Goal: Task Accomplishment & Management: Manage account settings

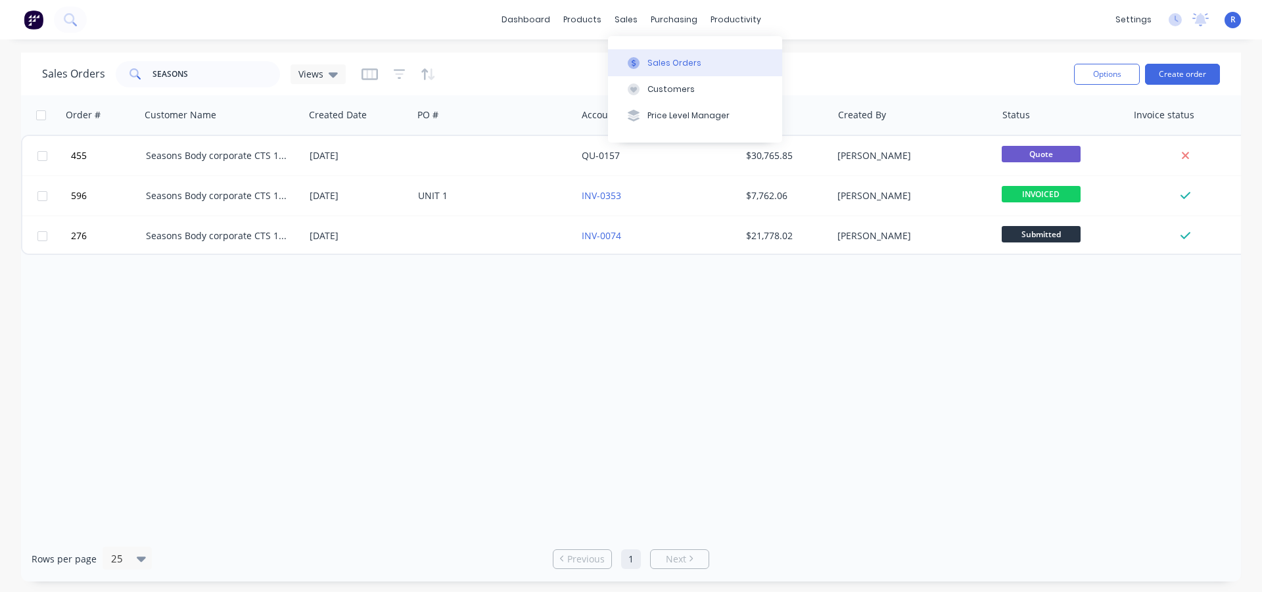
click at [643, 56] on button "Sales Orders" at bounding box center [695, 62] width 174 height 26
drag, startPoint x: 195, startPoint y: 76, endPoint x: 126, endPoint y: 80, distance: 69.1
click at [126, 80] on div "SEASONS" at bounding box center [198, 74] width 164 height 26
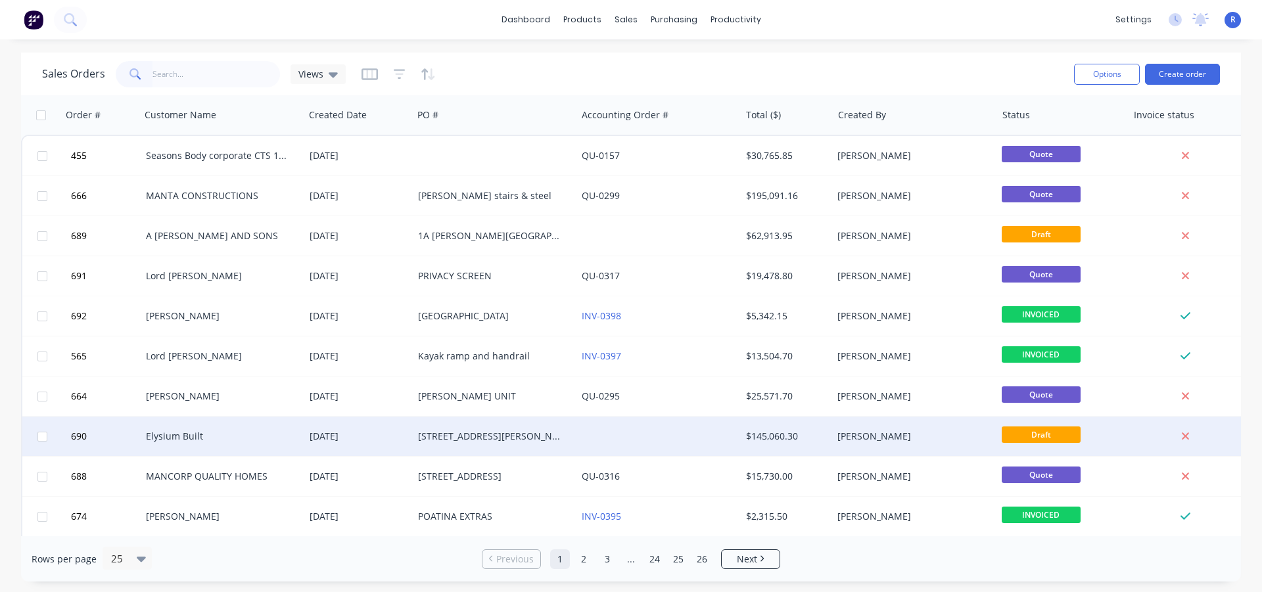
click at [250, 426] on div "Elysium Built" at bounding box center [223, 436] width 164 height 39
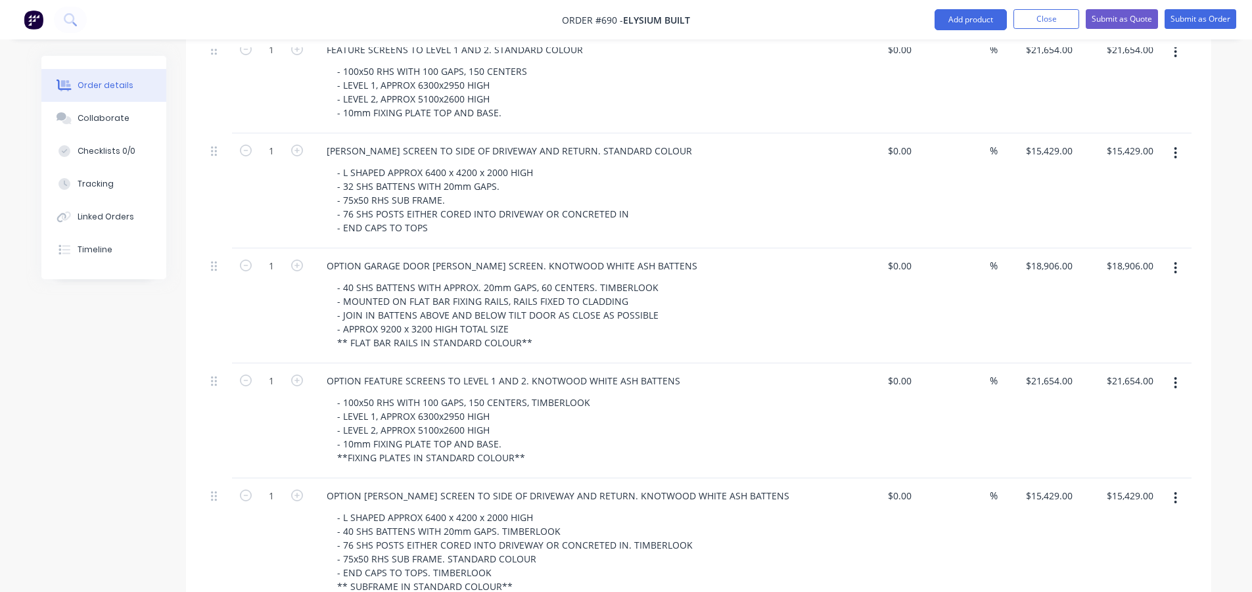
scroll to position [986, 0]
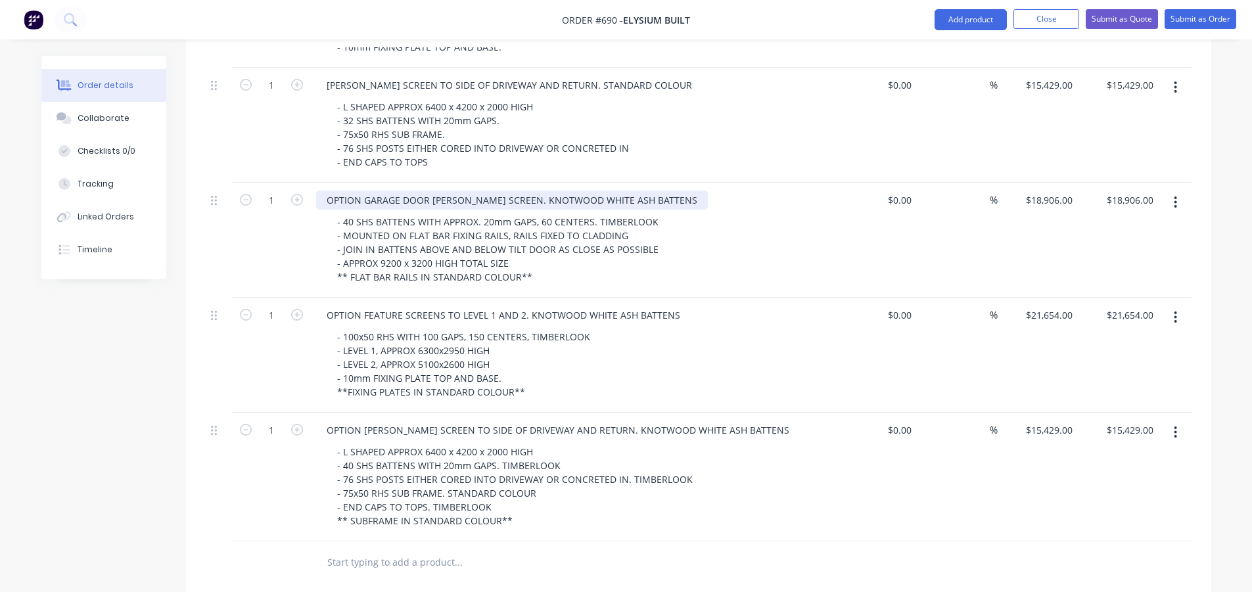
click at [651, 191] on div "OPTION GARAGE DOOR [PERSON_NAME] SCREEN. KNOTWOOD WHITE ASH BATTENS" at bounding box center [512, 200] width 392 height 19
click at [1172, 191] on button "button" at bounding box center [1175, 203] width 31 height 24
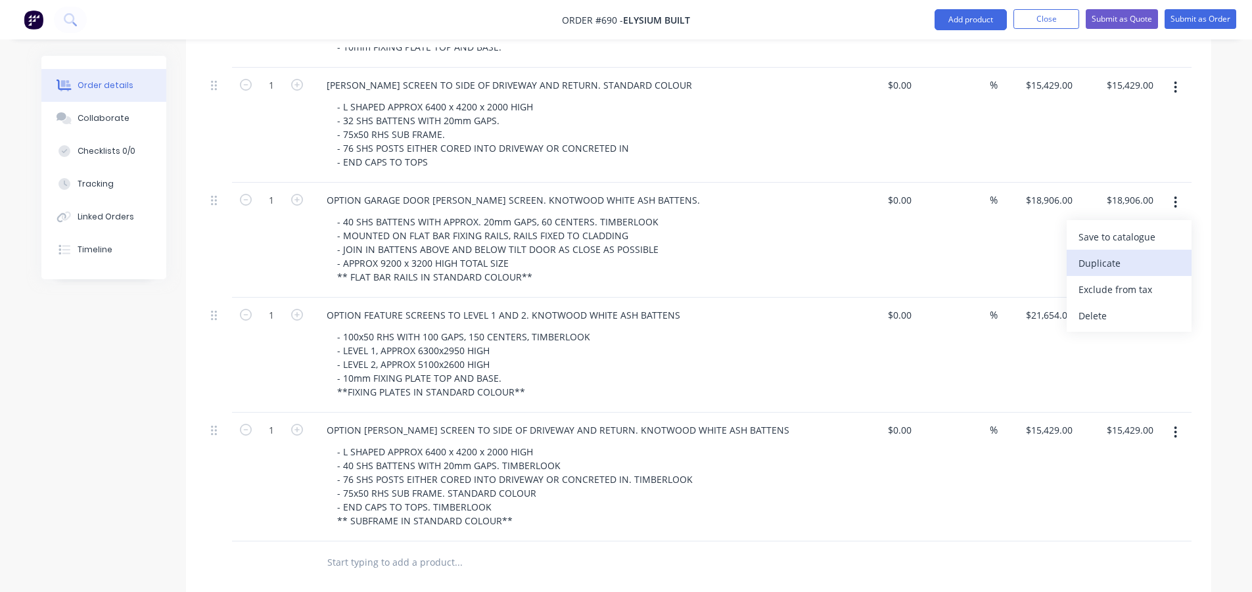
click at [1115, 254] on div "Duplicate" at bounding box center [1128, 263] width 101 height 19
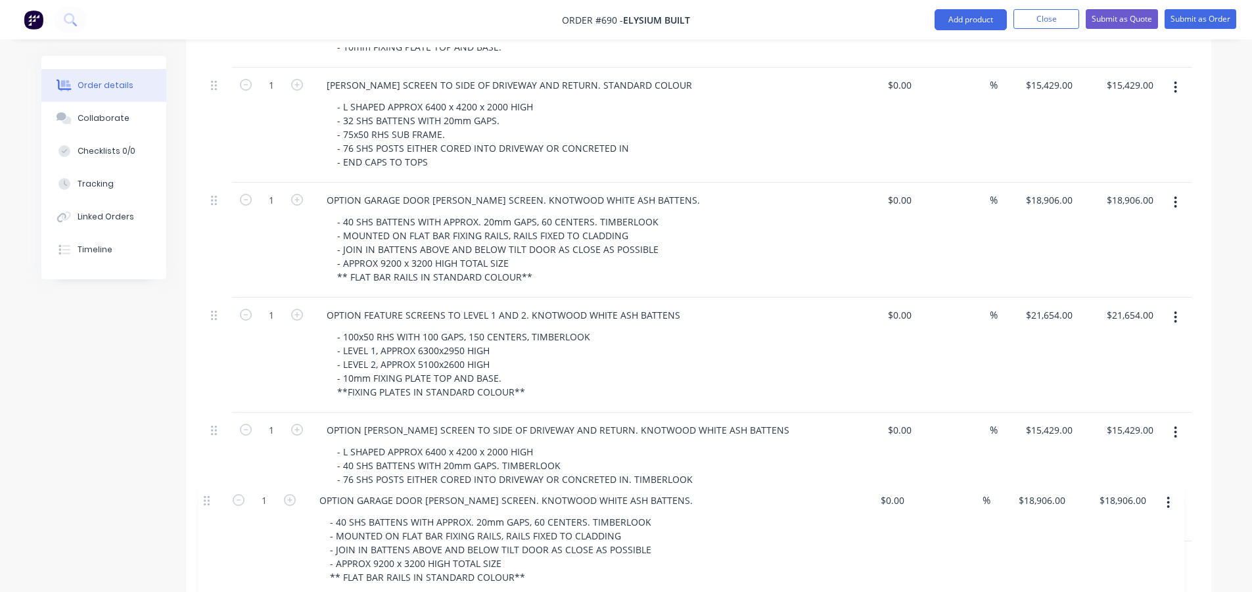
scroll to position [991, 0]
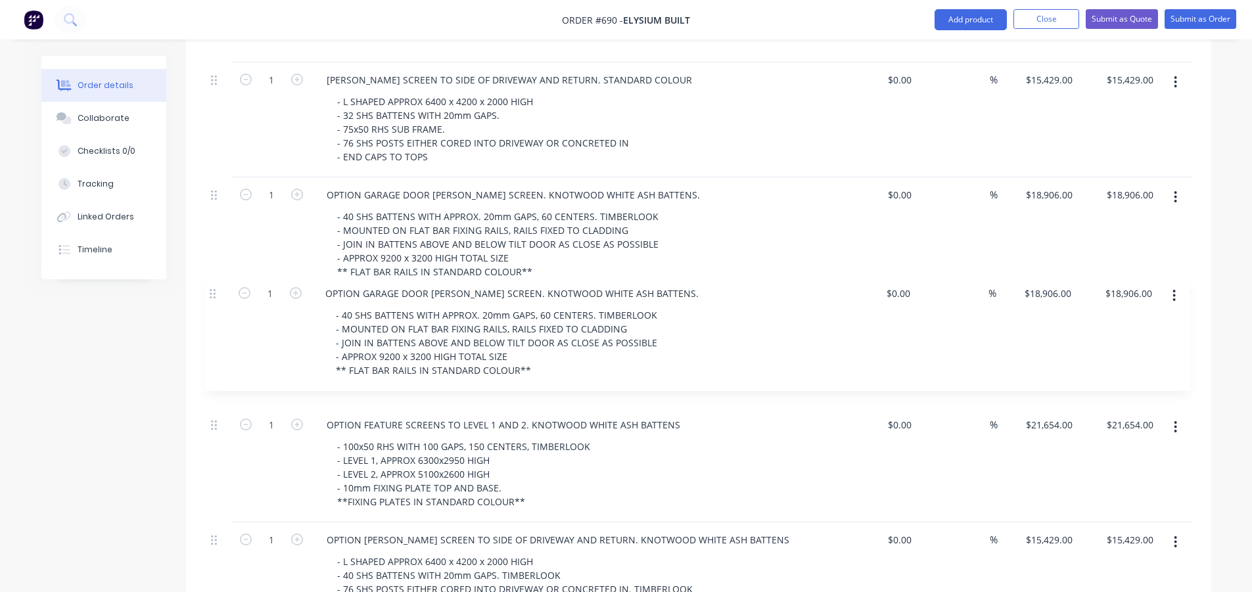
drag, startPoint x: 216, startPoint y: 522, endPoint x: 211, endPoint y: 286, distance: 236.6
click at [211, 286] on div "1 GARAGE TILT DOOR FRAME - SUPPLY ONLY ALUMINIUM TILT DOOR FRAME, - 1@ 5100x240…" at bounding box center [699, 69] width 986 height 1164
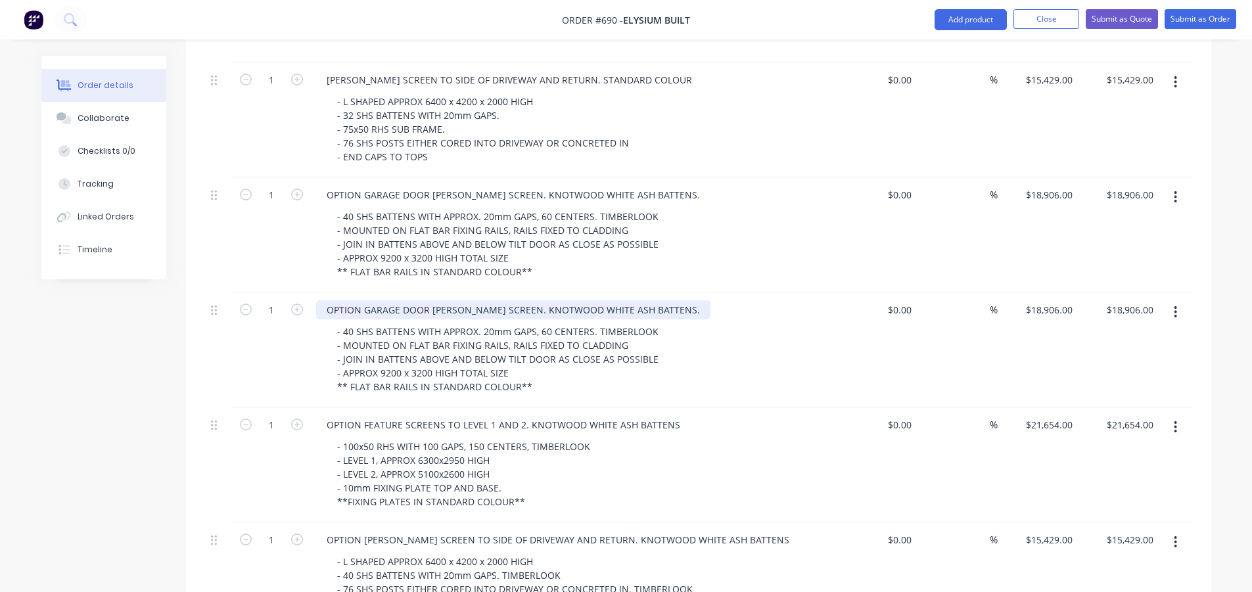
click at [649, 300] on div "OPTION GARAGE DOOR [PERSON_NAME] SCREEN. KNOTWOOD WHITE ASH BATTENS." at bounding box center [513, 309] width 394 height 19
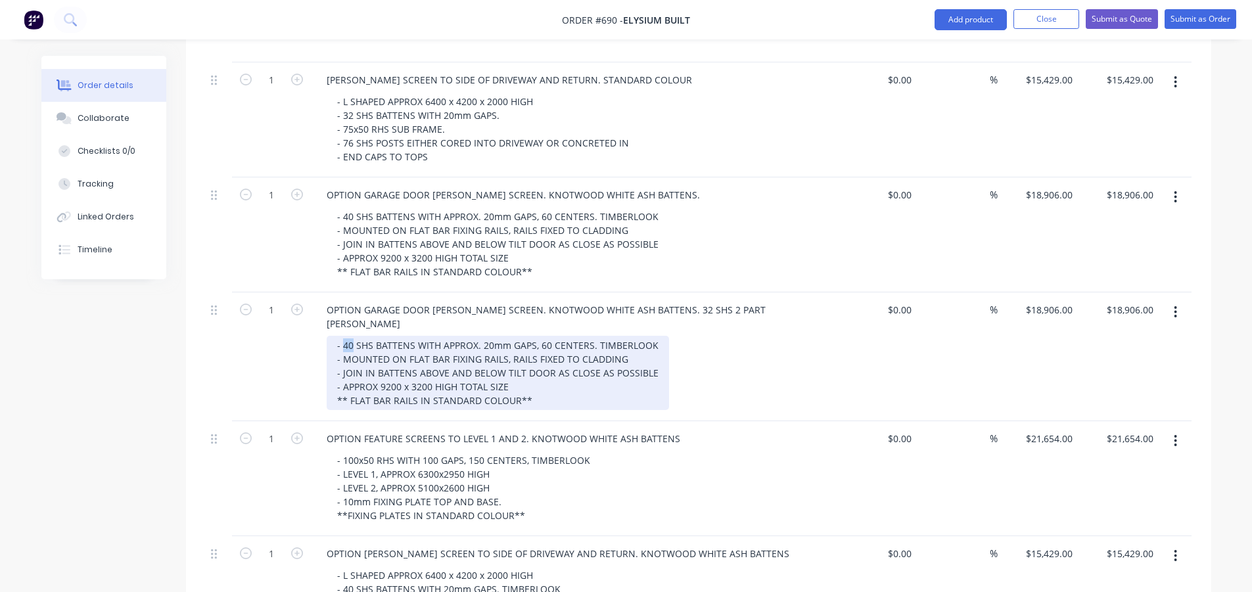
drag, startPoint x: 352, startPoint y: 296, endPoint x: 344, endPoint y: 298, distance: 7.3
click at [344, 336] on div "- 40 SHS BATTENS WITH APPROX. 20mm GAPS, 60 CENTERS. TIMBERLOOK - MOUNTED ON FL…" at bounding box center [498, 373] width 342 height 74
click at [373, 336] on div "- 32 SHS BATTENS WITH APPROX. 20mm GAPS, 60 CENTERS. TIMBERLOOK - MOUNTED ON FL…" at bounding box center [498, 373] width 342 height 74
drag, startPoint x: 570, startPoint y: 294, endPoint x: 624, endPoint y: 294, distance: 54.5
click at [624, 336] on div "- 32 SHS 2 PART BATTENS WITH APPROX. 20mm GAPS, 60 CENTERS. TIMBERLOOK - MOUNTE…" at bounding box center [514, 373] width 375 height 74
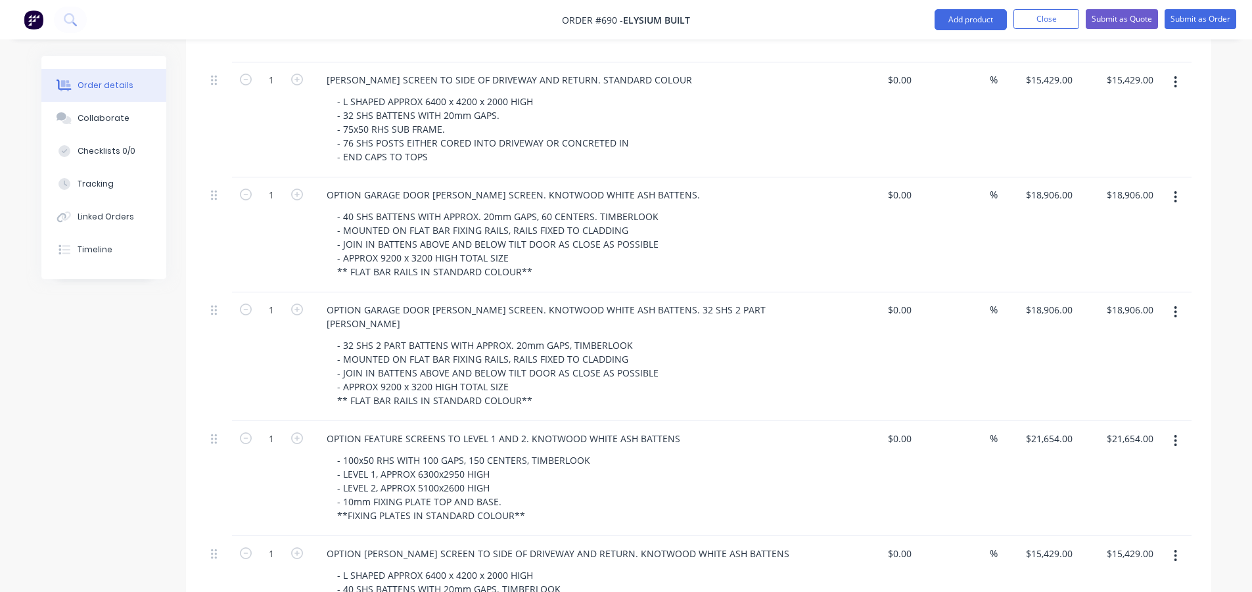
click at [689, 336] on div "- 32 SHS 2 PART BATTENS WITH APPROX. 20mm GAPS, TIMBERLOOK - MOUNTED ON FLAT BA…" at bounding box center [579, 373] width 505 height 74
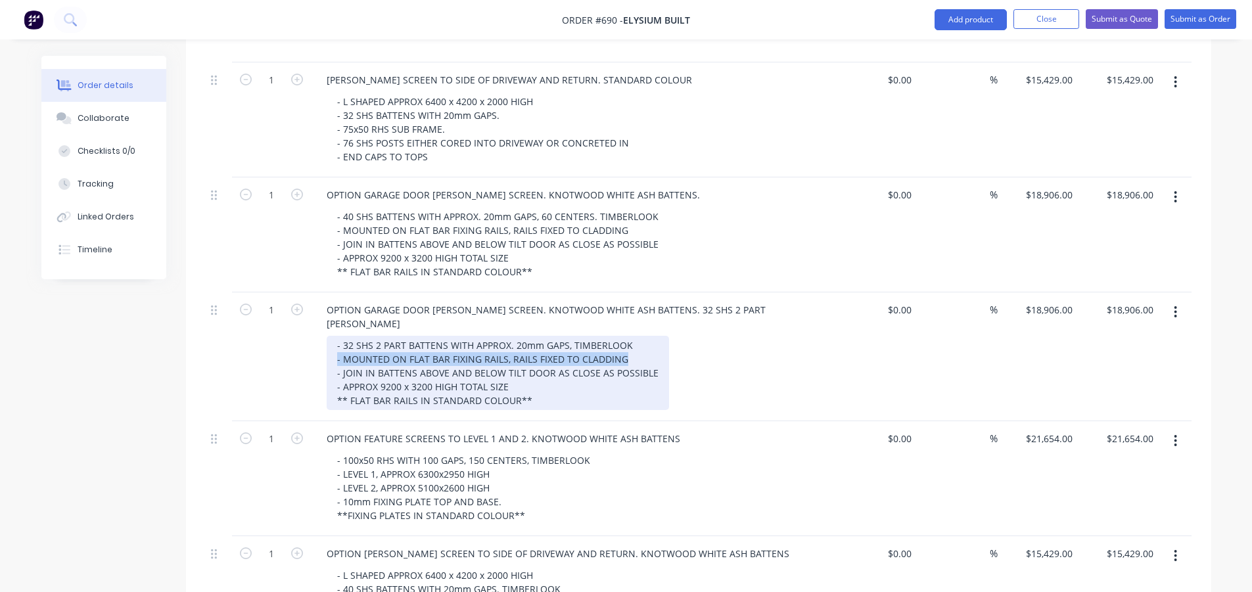
drag, startPoint x: 639, startPoint y: 310, endPoint x: 332, endPoint y: 311, distance: 307.6
click at [332, 336] on div "- 32 SHS 2 PART BATTENS WITH APPROX. 20mm GAPS, TIMBERLOOK - MOUNTED ON FLAT BA…" at bounding box center [498, 373] width 342 height 74
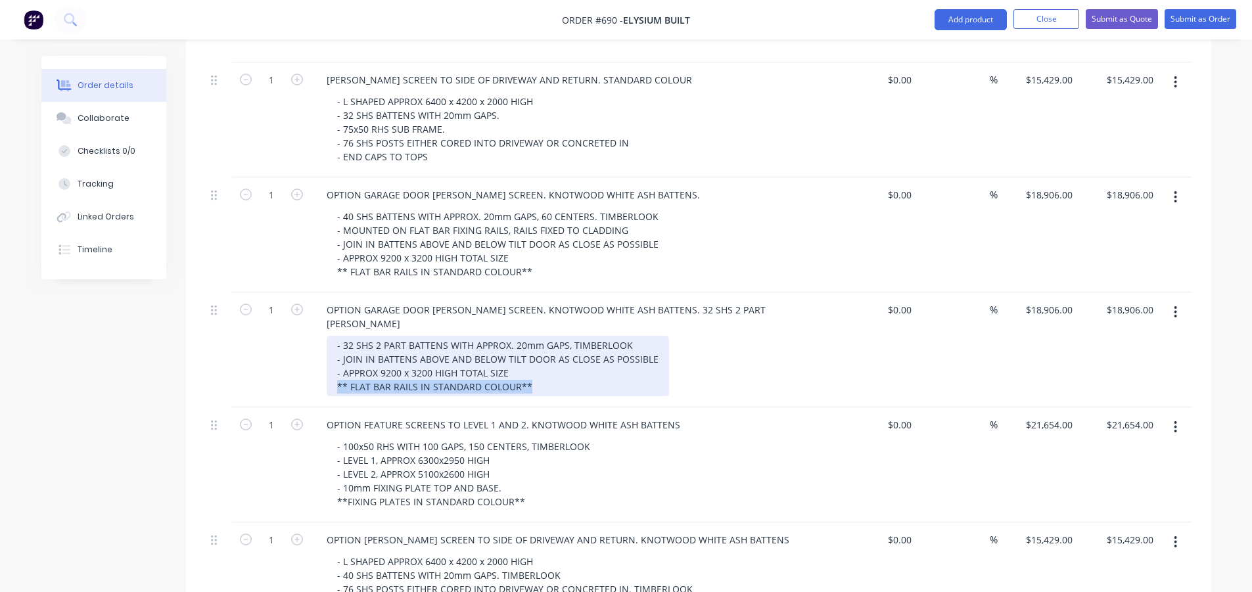
drag, startPoint x: 536, startPoint y: 336, endPoint x: 338, endPoint y: 337, distance: 197.2
click at [338, 337] on div "- 32 SHS 2 PART BATTENS WITH APPROX. 20mm GAPS, TIMBERLOOK - JOIN IN BATTENS AB…" at bounding box center [498, 366] width 342 height 60
click at [514, 336] on div "- 32 SHS 2 PART BATTENS WITH APPROX. 20mm GAPS, TIMBERLOOK - JOIN IN BATTENS AB…" at bounding box center [498, 366] width 342 height 60
drag, startPoint x: 514, startPoint y: 336, endPoint x: 350, endPoint y: 335, distance: 163.7
click at [350, 336] on div "- 32 SHS 2 PART BATTENS WITH APPROX. 20mm GAPS, TIMBERLOOK - JOIN IN BATTENS AB…" at bounding box center [498, 366] width 342 height 60
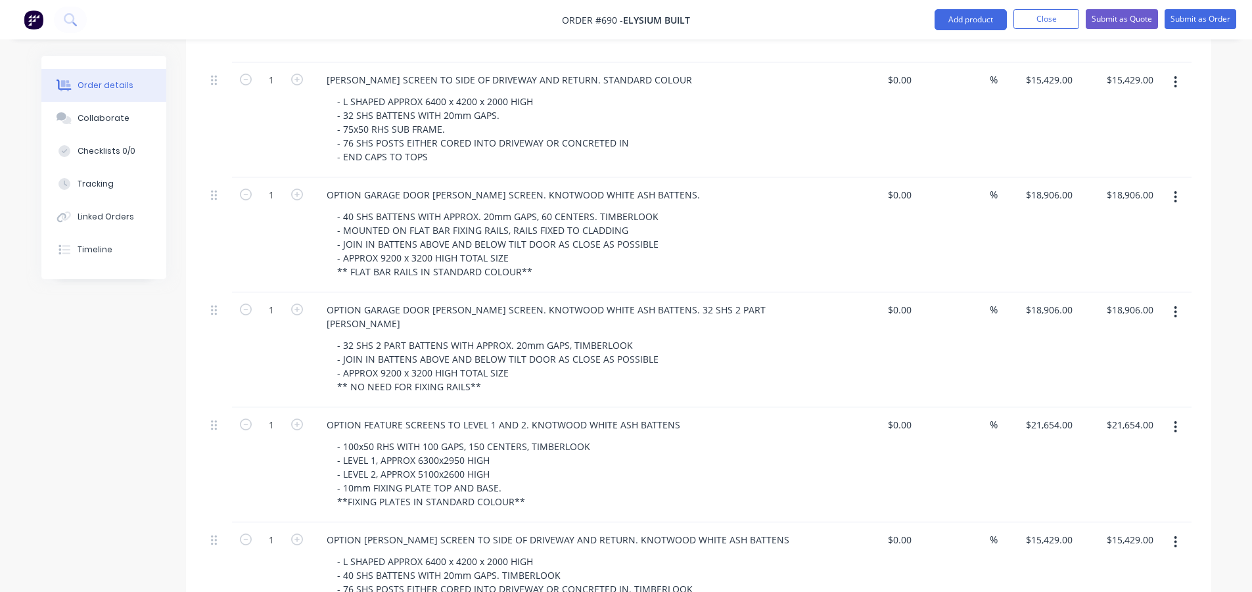
click at [273, 328] on div "1" at bounding box center [271, 349] width 79 height 115
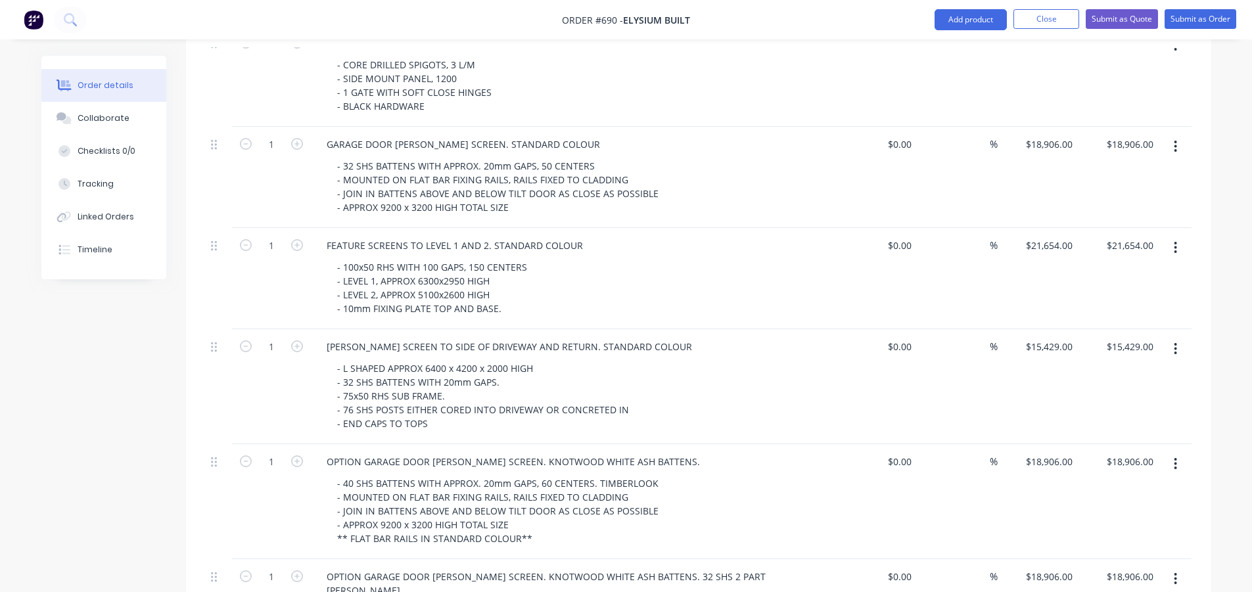
scroll to position [400, 0]
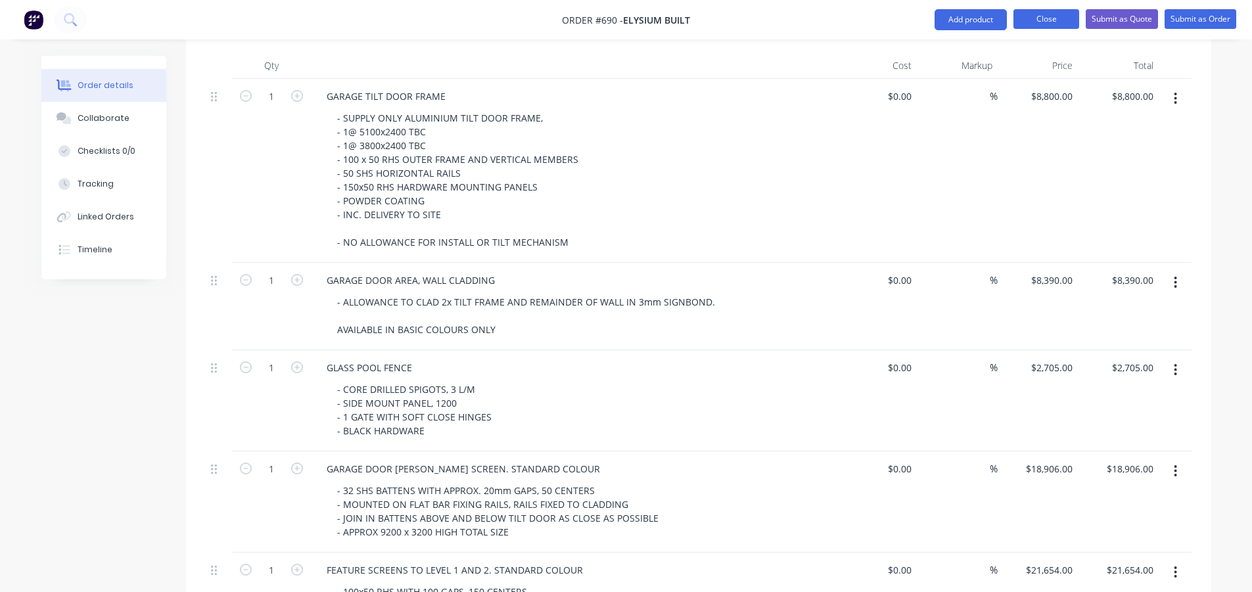
click at [1065, 18] on button "Close" at bounding box center [1046, 19] width 66 height 20
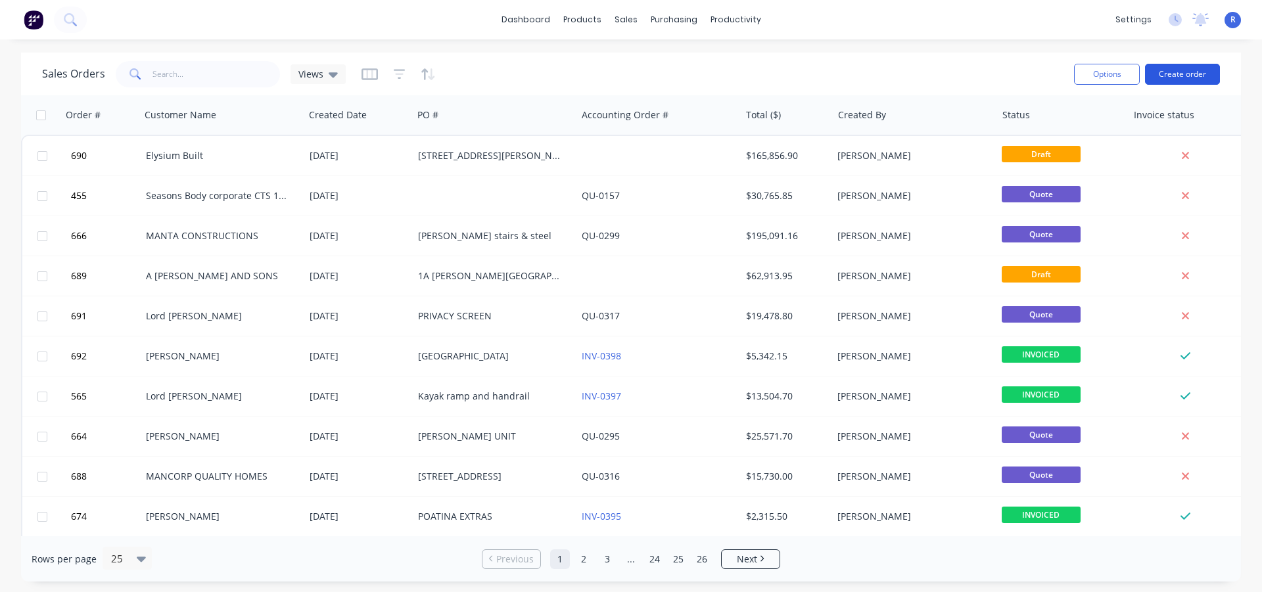
click at [1174, 74] on button "Create order" at bounding box center [1182, 74] width 75 height 21
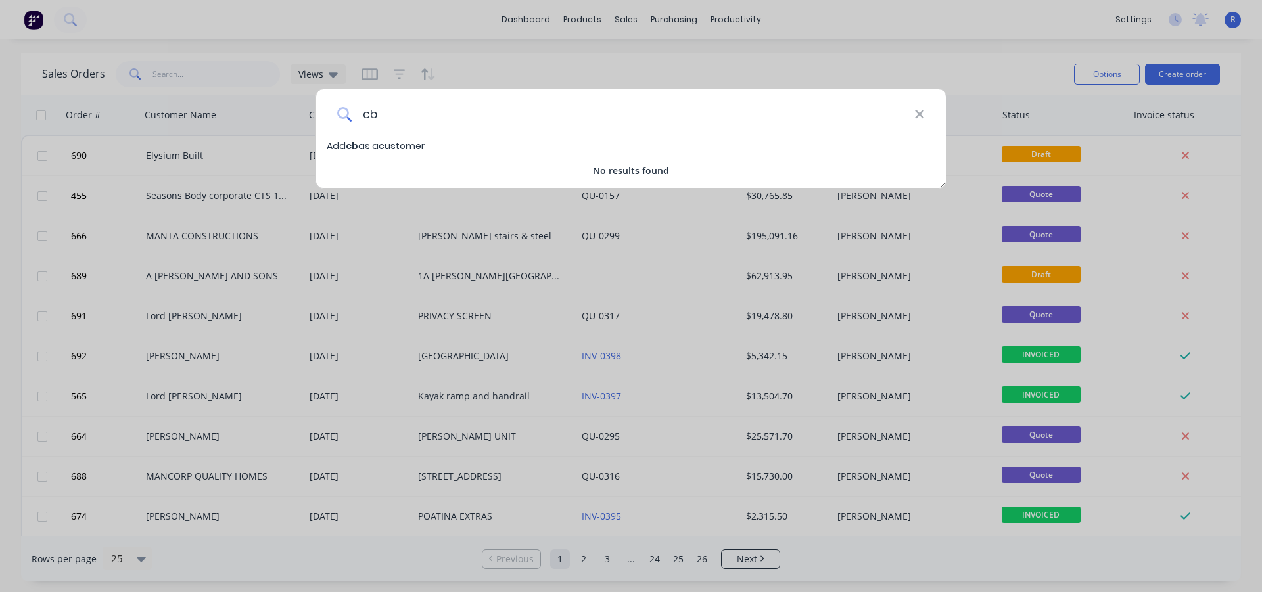
type input "c"
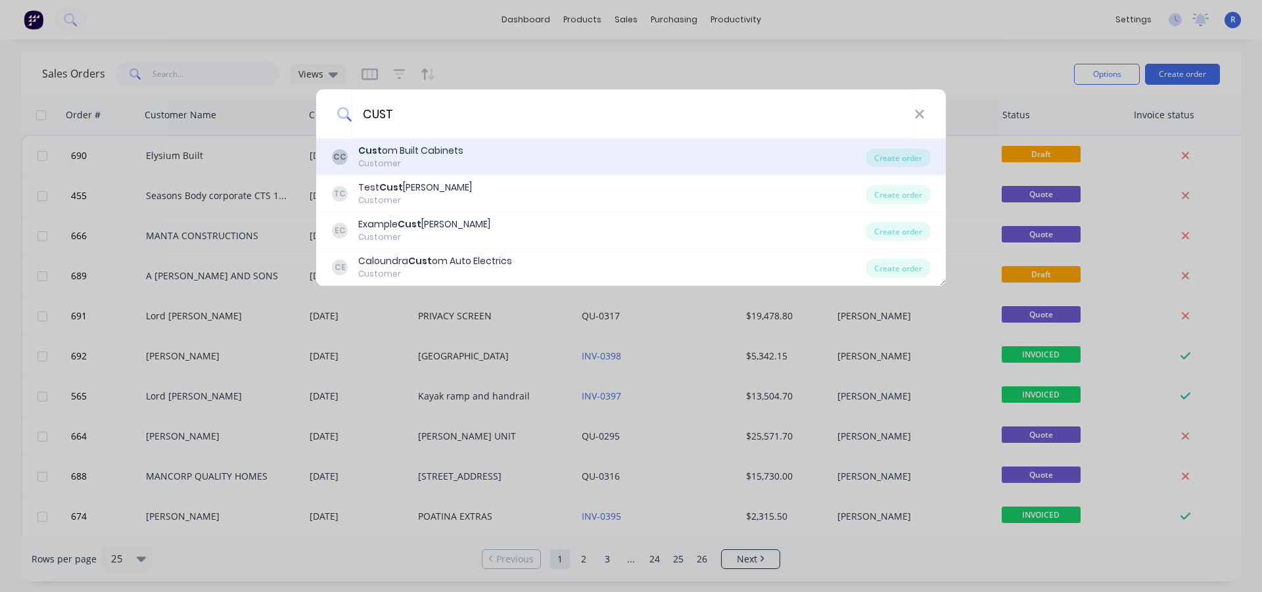
type input "CUST"
click at [373, 162] on div "Customer" at bounding box center [410, 164] width 105 height 12
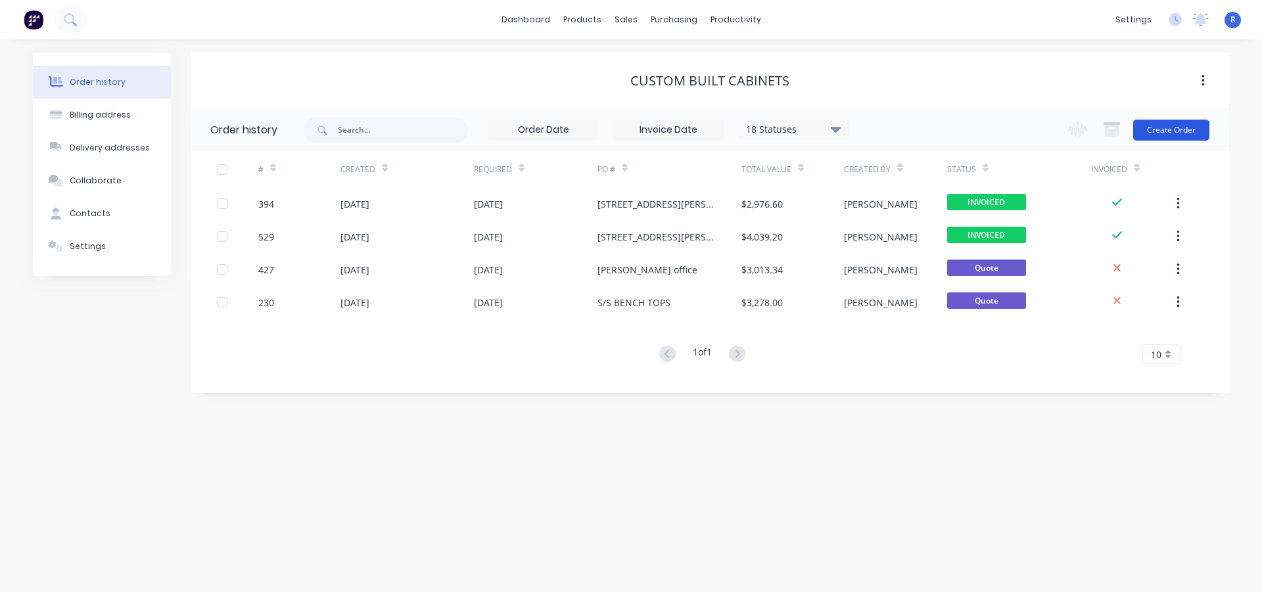
click at [1163, 131] on button "Create Order" at bounding box center [1171, 130] width 76 height 21
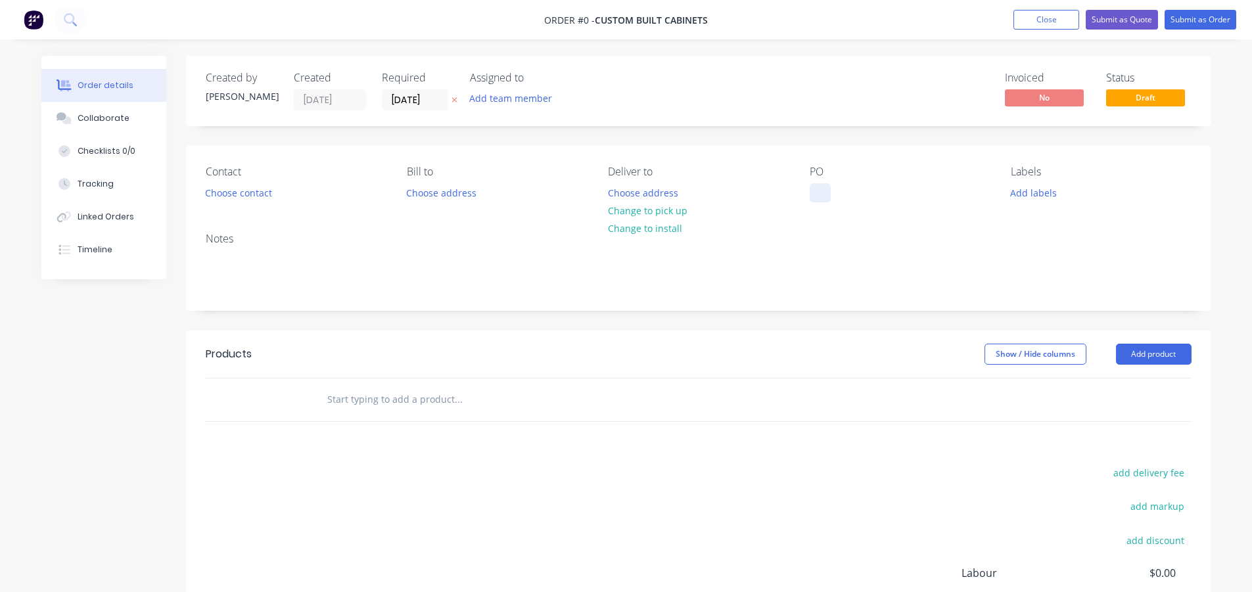
click at [813, 191] on div at bounding box center [820, 192] width 21 height 19
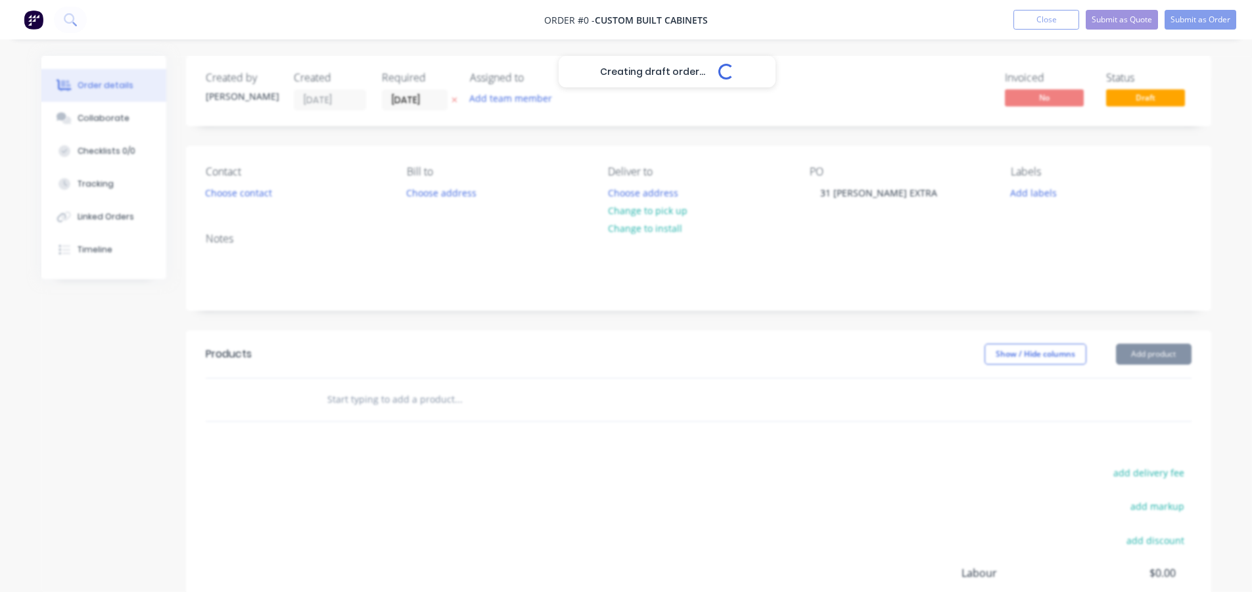
click at [1133, 358] on div "Creating draft order... Loading... Order details Collaborate Checklists 0/0 Tra…" at bounding box center [626, 406] width 1196 height 701
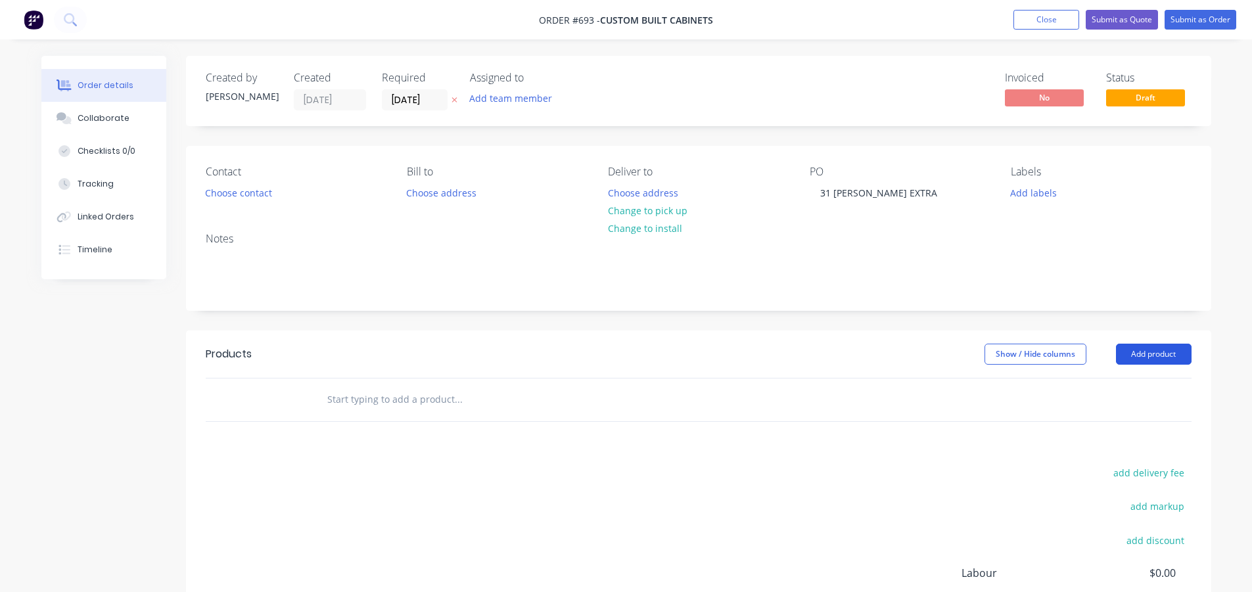
click at [1132, 356] on button "Add product" at bounding box center [1154, 354] width 76 height 21
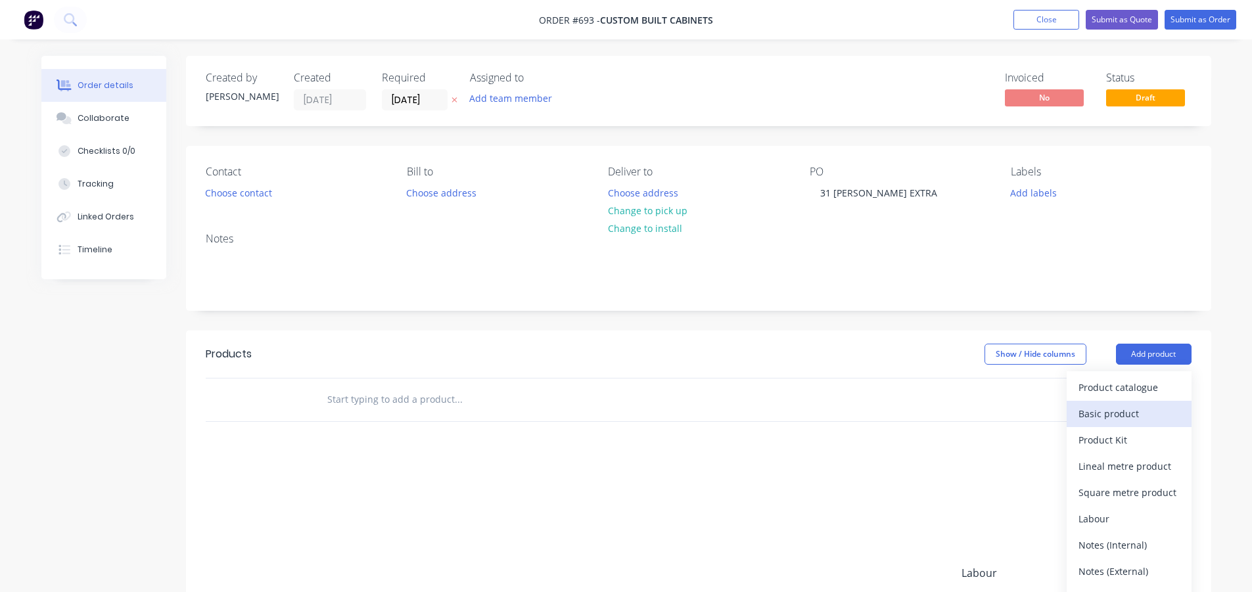
click at [1083, 413] on div "Basic product" at bounding box center [1128, 413] width 101 height 19
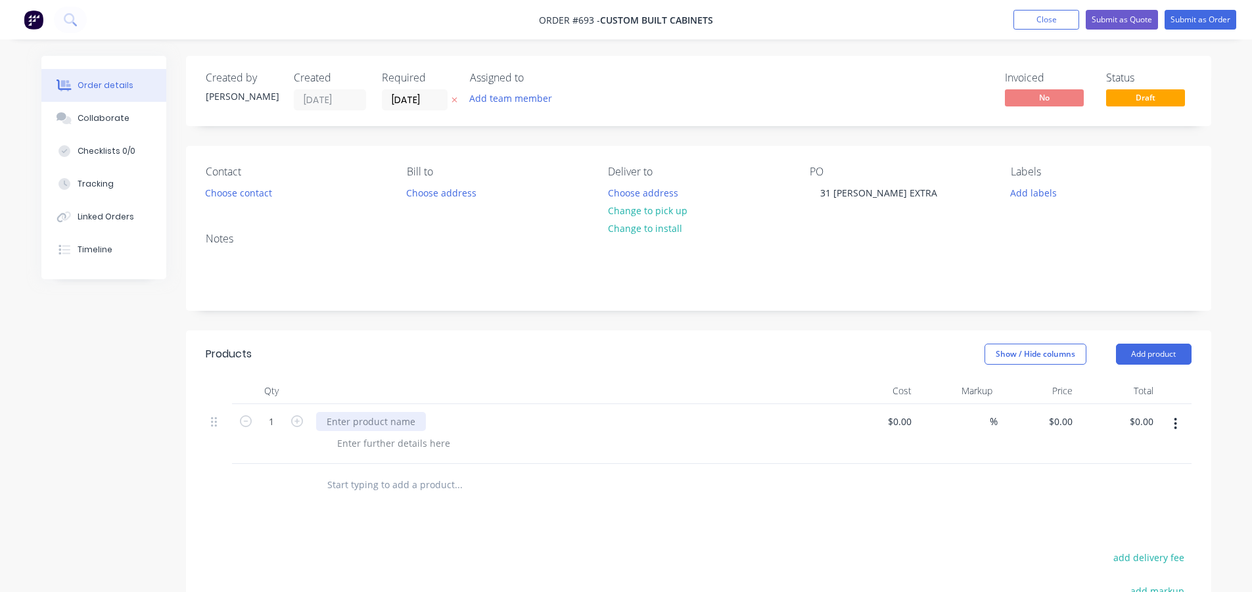
click at [394, 417] on div at bounding box center [371, 421] width 110 height 19
click at [356, 450] on div at bounding box center [394, 443] width 134 height 19
click at [379, 374] on header "Products Show / Hide columns Add product" at bounding box center [698, 354] width 1025 height 47
click at [412, 444] on div "- BASE FRAME IN" at bounding box center [374, 443] width 95 height 19
drag, startPoint x: 478, startPoint y: 444, endPoint x: 464, endPoint y: 445, distance: 14.5
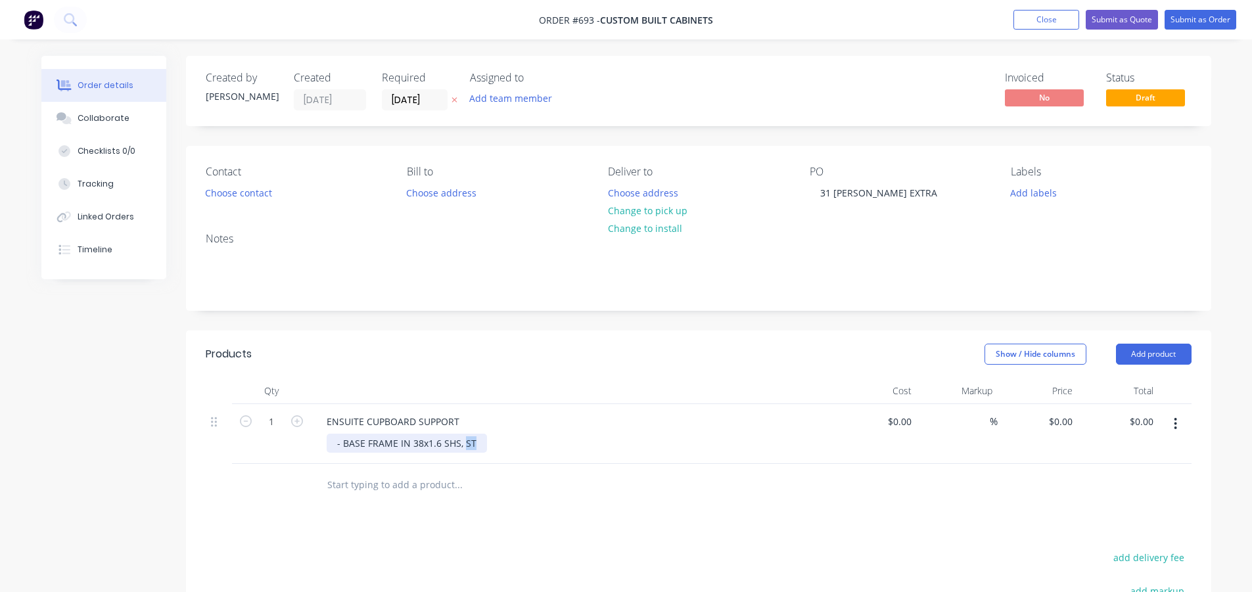
click at [464, 445] on div "- BASE FRAME IN 38x1.6 SHS, ST" at bounding box center [407, 443] width 160 height 19
click at [412, 444] on div "- BASE FRAME IN 38x1.6 SHS," at bounding box center [400, 443] width 147 height 19
click at [538, 445] on div "- BASE FRAME IN STAINLESS STEEL 38x1.6 SHS," at bounding box center [439, 443] width 225 height 19
click at [399, 441] on div "- BASE FRAME IN STAINLESS STEEL 38x1.6 SHS" at bounding box center [438, 443] width 223 height 19
click at [581, 442] on div "- BASE FRAME AND LEGS IN STAINLESS STEEL 38x1.6 SHS" at bounding box center [461, 443] width 269 height 19
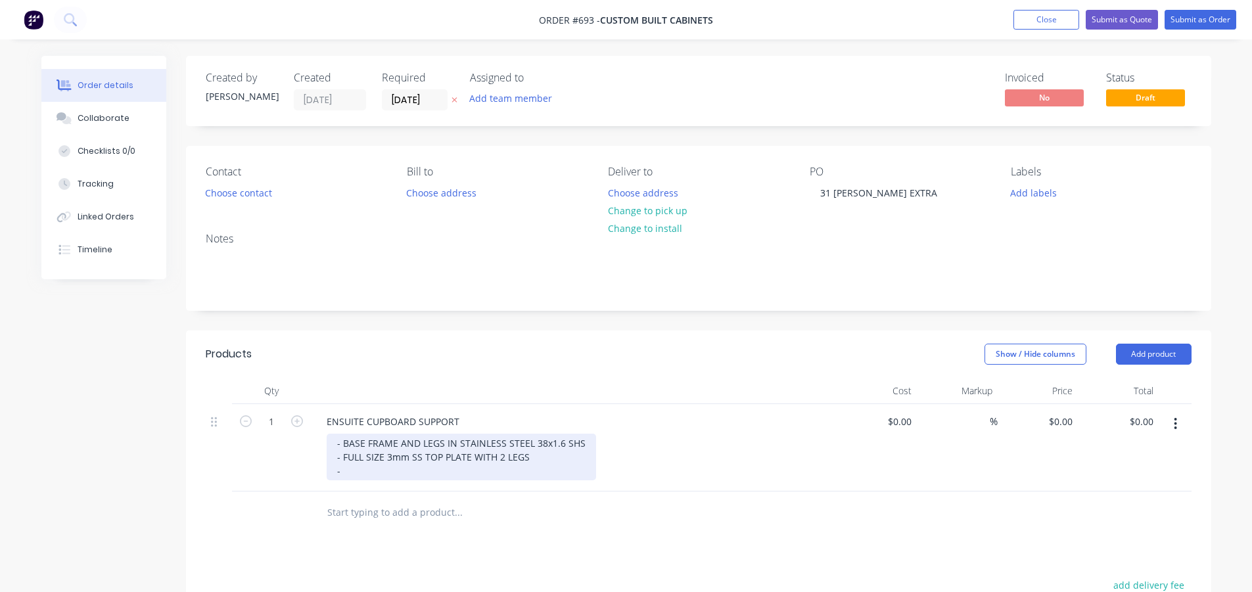
click at [350, 472] on div "- BASE FRAME AND LEGS IN STAINLESS STEEL 38x1.6 SHS - FULL SIZE 3mm SS TOP PLAT…" at bounding box center [461, 457] width 269 height 47
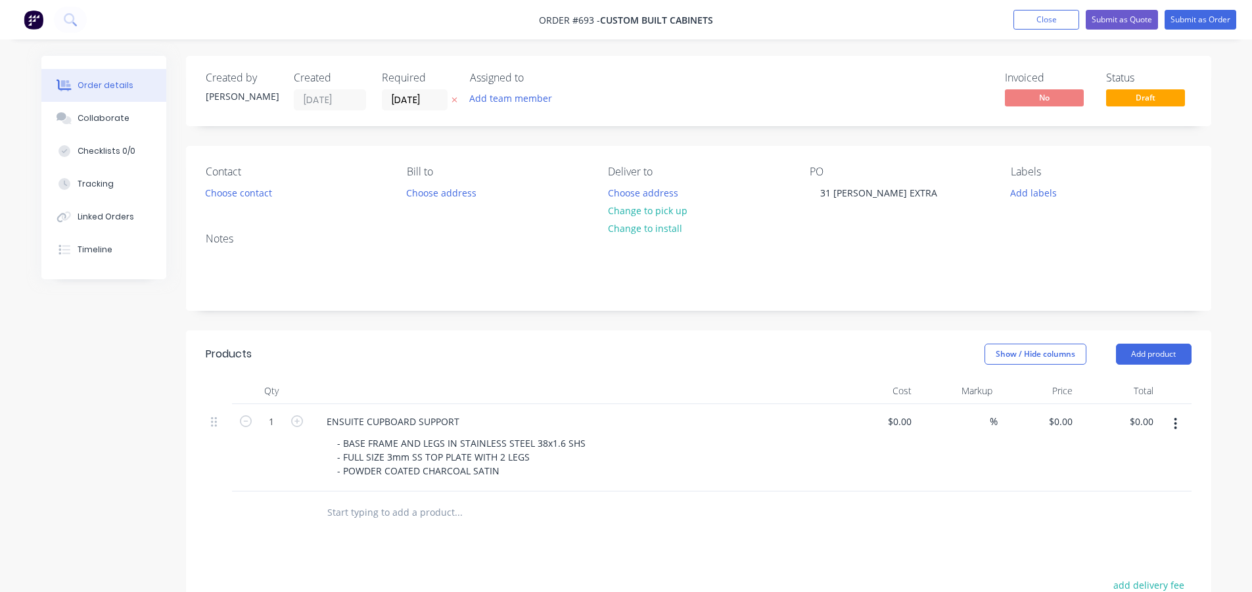
click at [417, 375] on header "Products Show / Hide columns Add product" at bounding box center [698, 354] width 1025 height 47
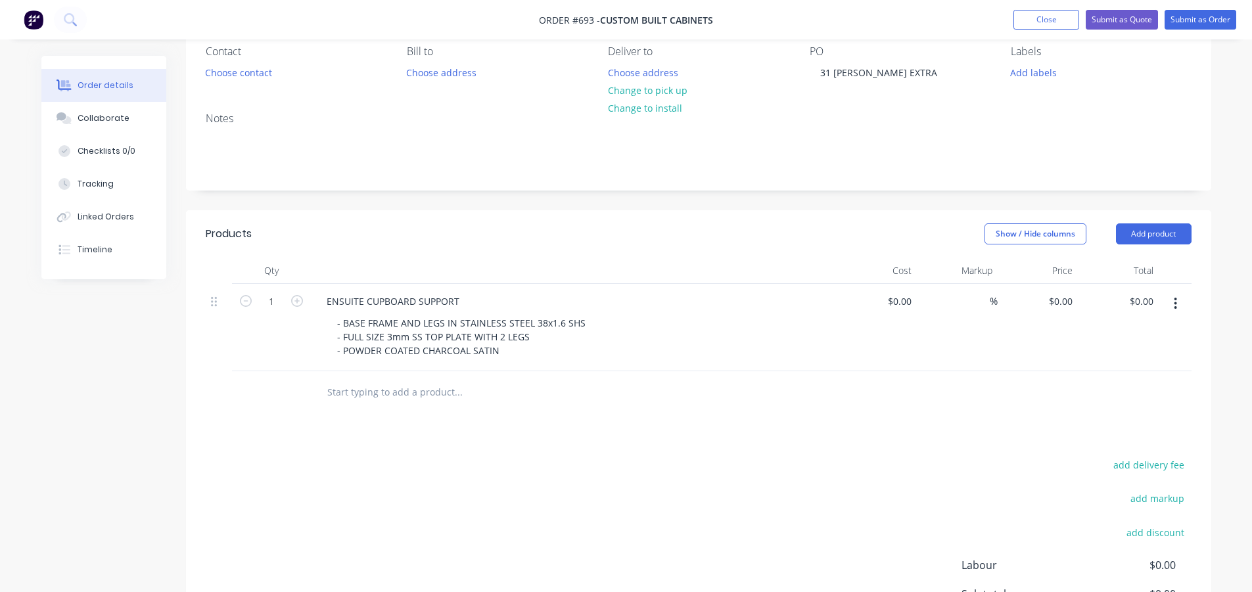
scroll to position [131, 0]
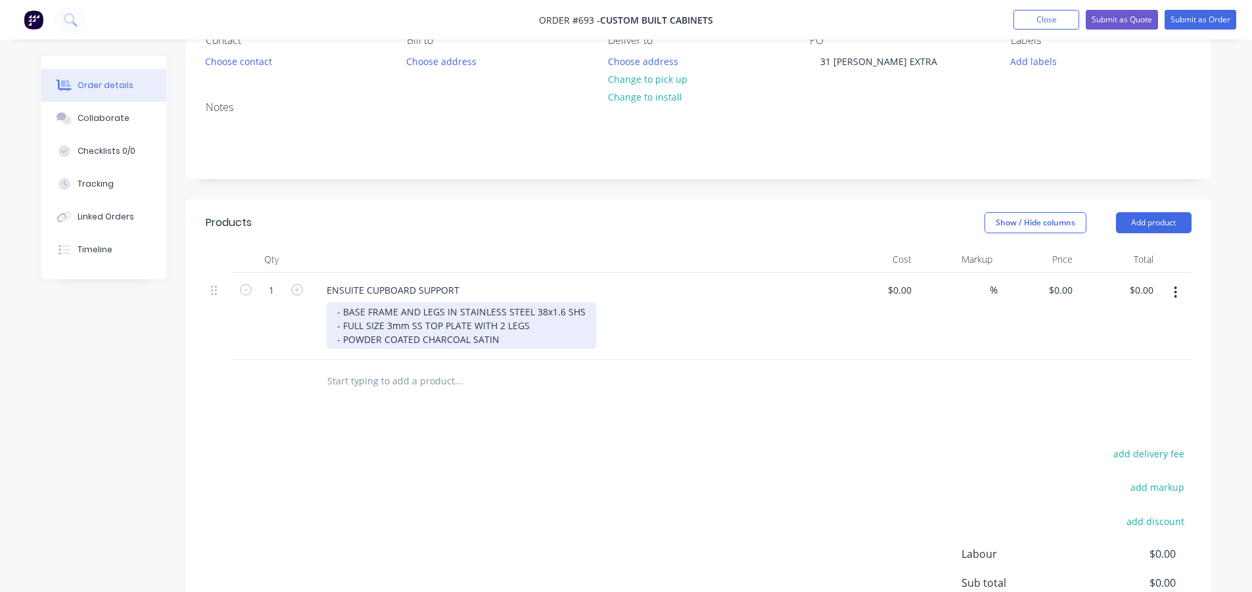
click at [533, 325] on div "- BASE FRAME AND LEGS IN STAINLESS STEEL 38x1.6 SHS - FULL SIZE 3mm SS TOP PLAT…" at bounding box center [461, 325] width 269 height 47
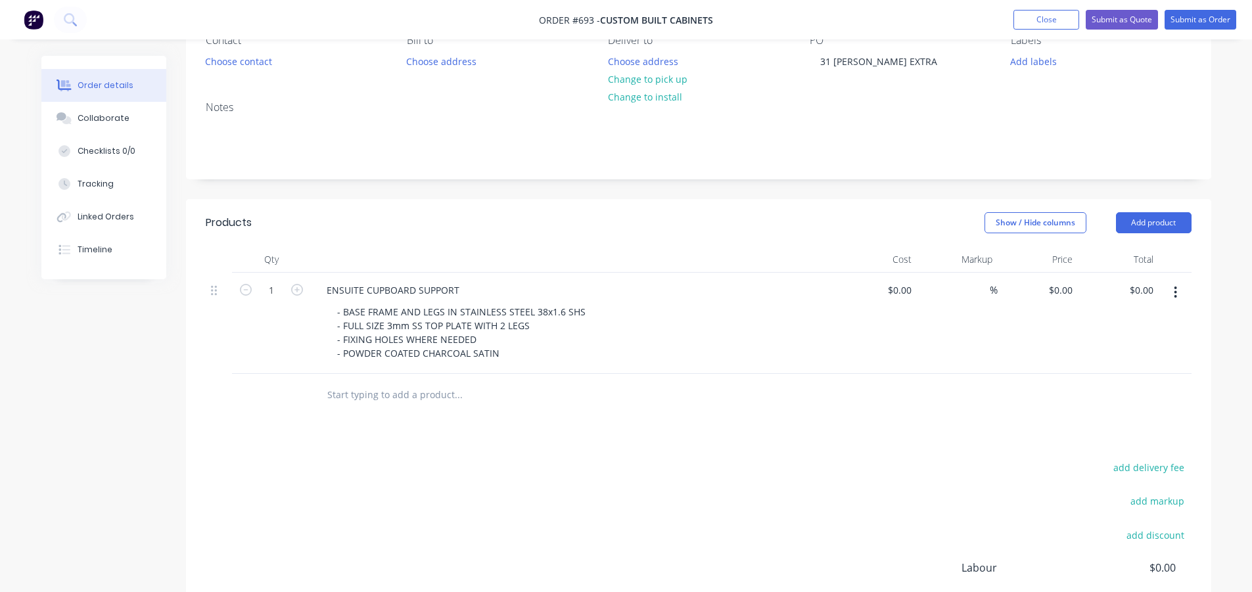
click at [515, 221] on div "Show / Hide columns Add product" at bounding box center [803, 222] width 776 height 21
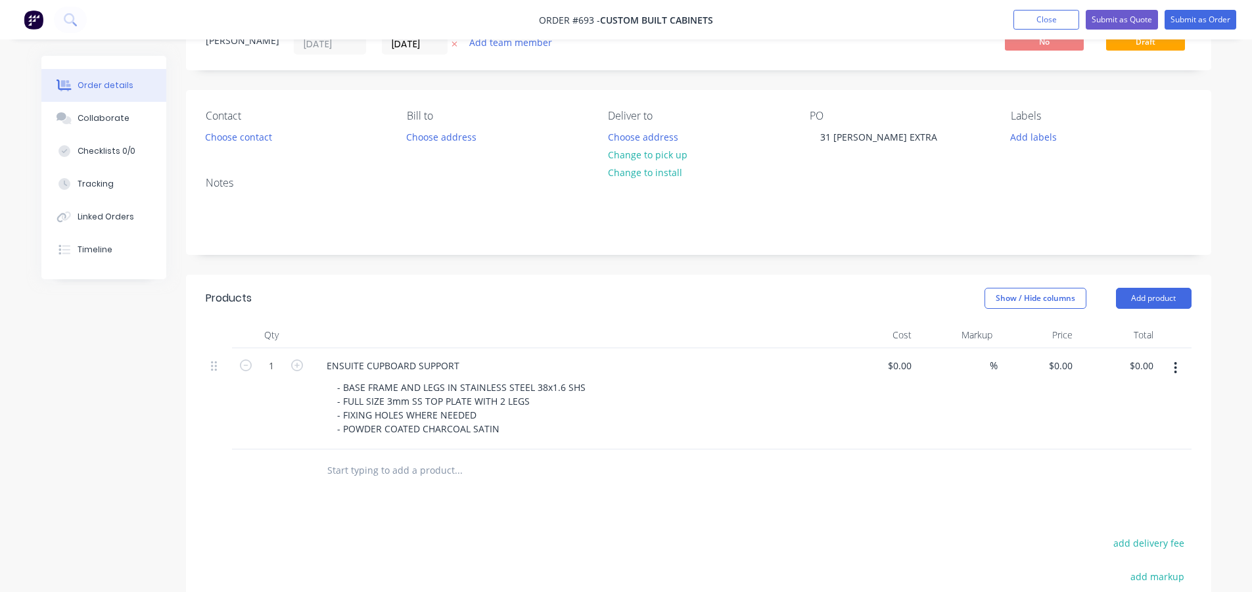
scroll to position [0, 0]
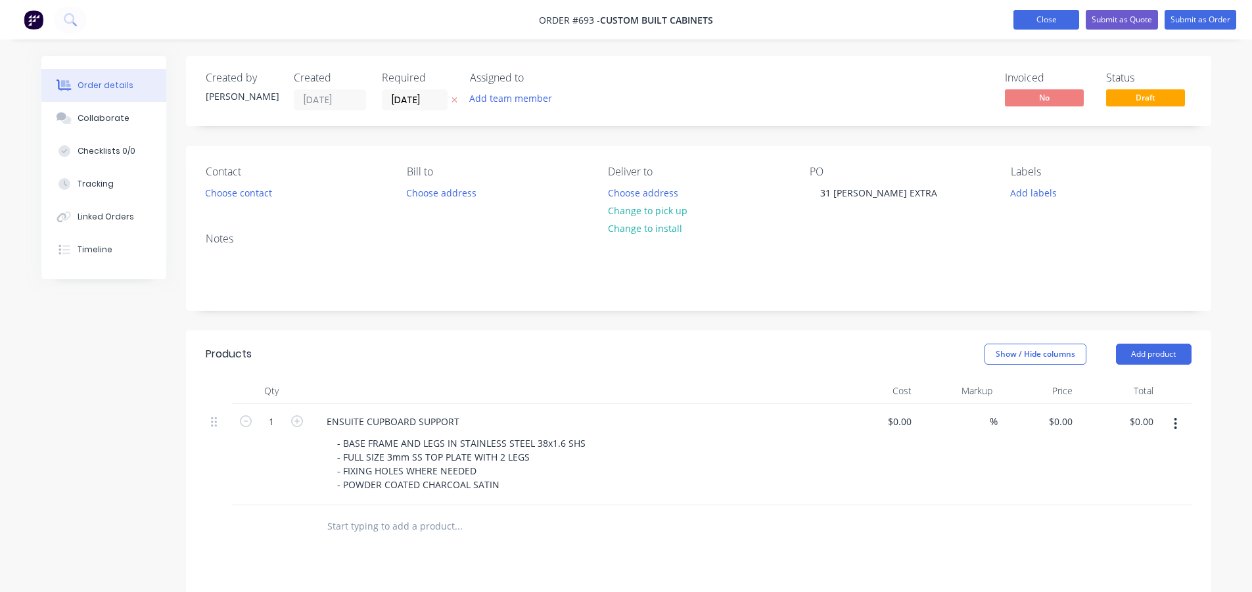
click at [1028, 12] on button "Close" at bounding box center [1046, 20] width 66 height 20
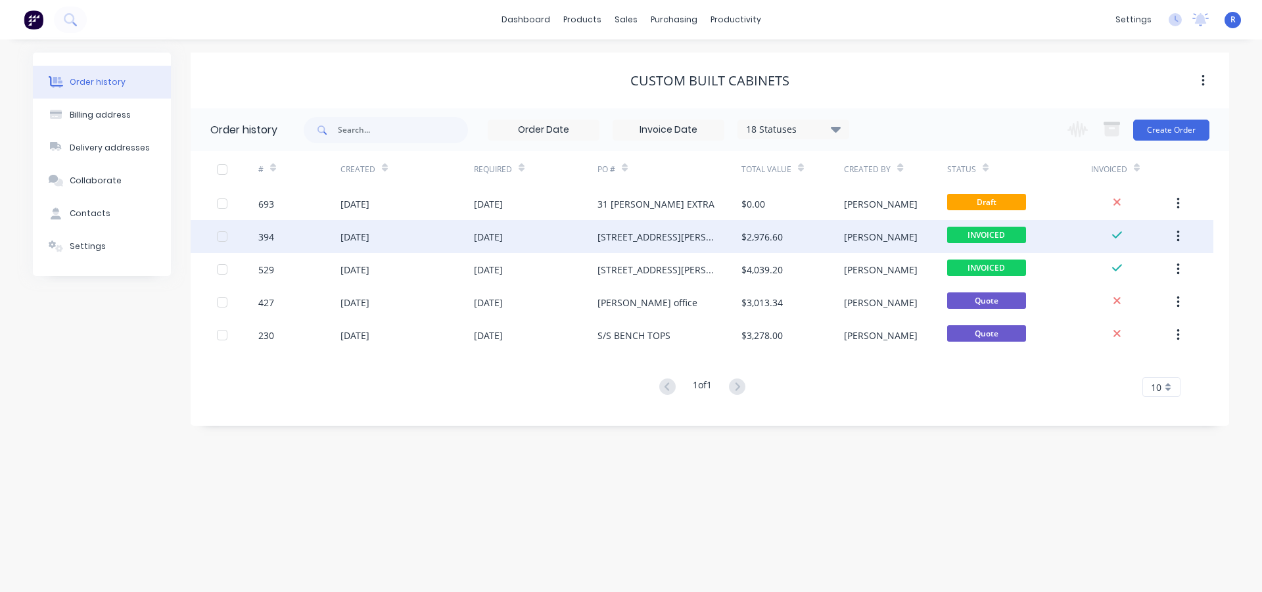
click at [701, 236] on div "[STREET_ADDRESS][PERSON_NAME]" at bounding box center [669, 236] width 144 height 33
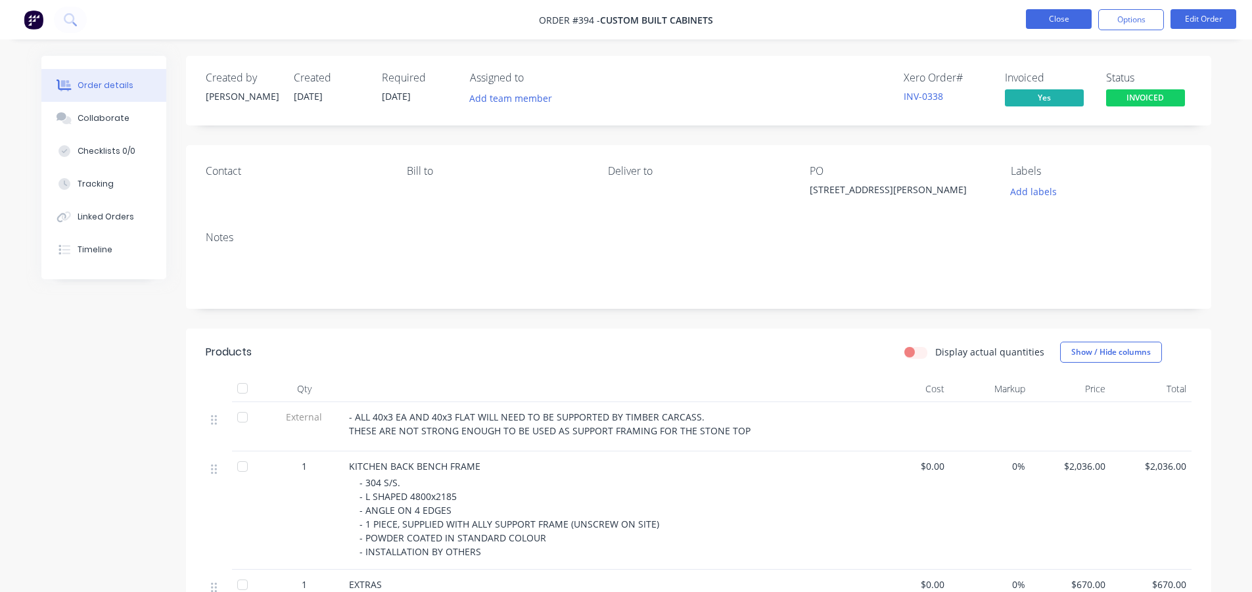
click at [1045, 18] on button "Close" at bounding box center [1059, 19] width 66 height 20
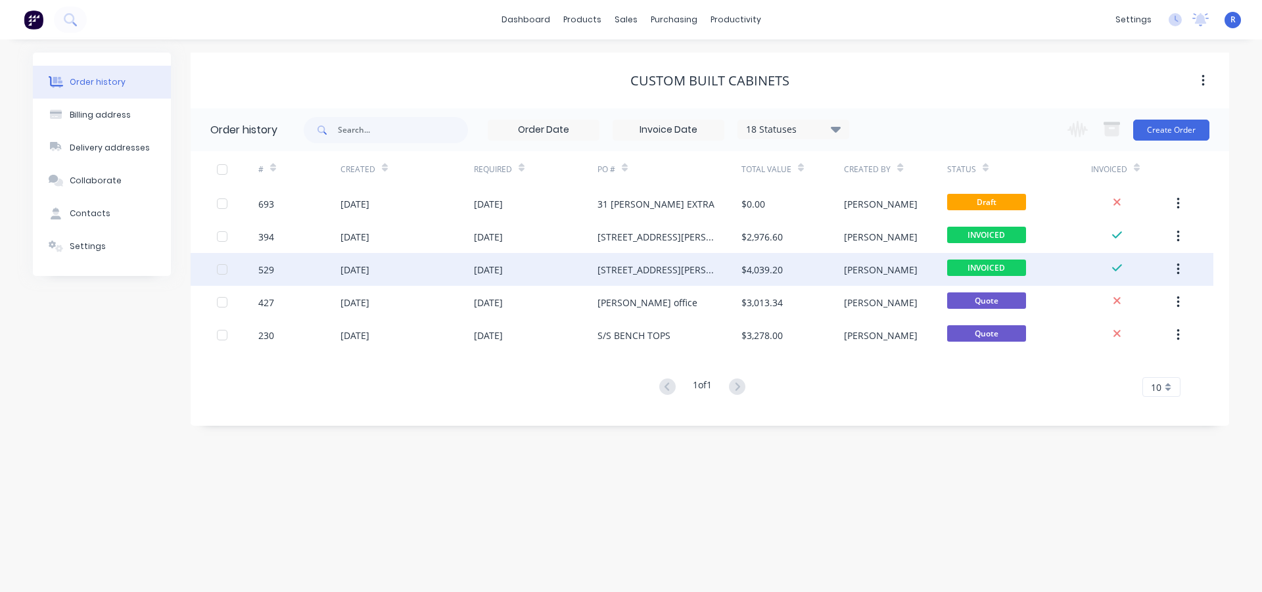
click at [561, 269] on div "[DATE]" at bounding box center [536, 269] width 124 height 33
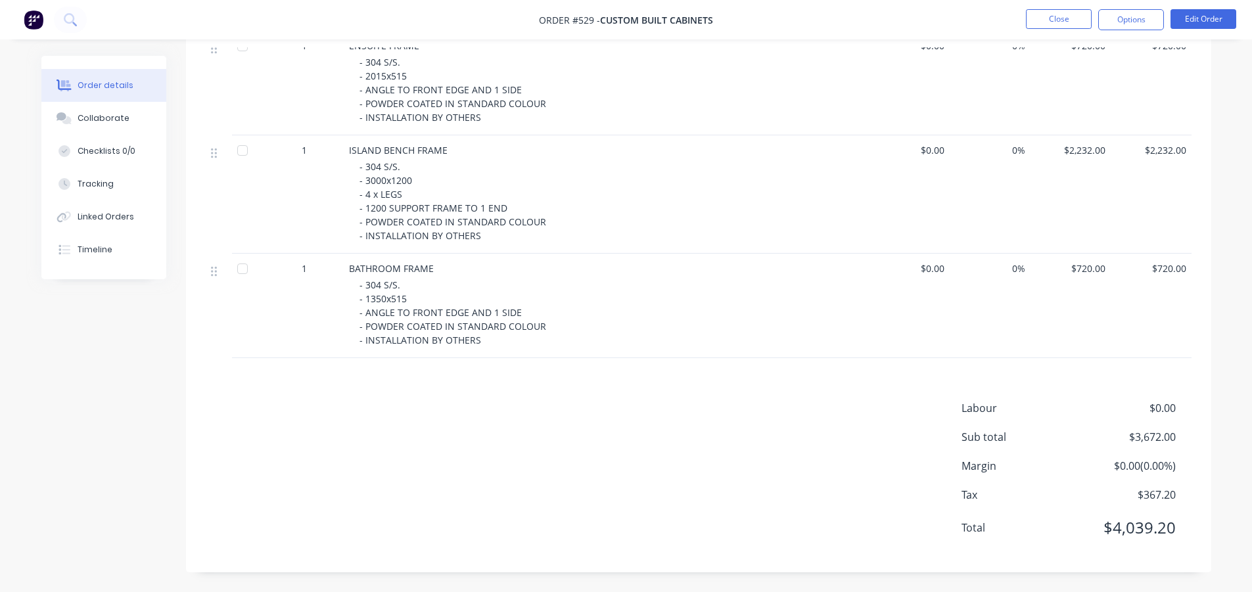
scroll to position [26, 0]
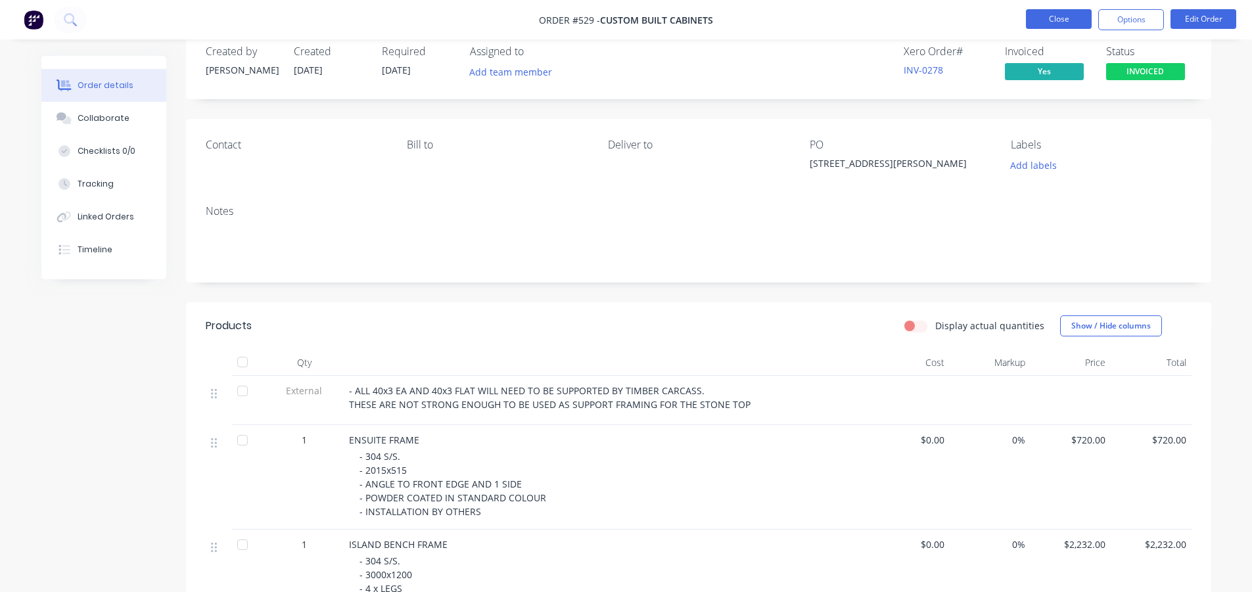
click at [1050, 22] on button "Close" at bounding box center [1059, 19] width 66 height 20
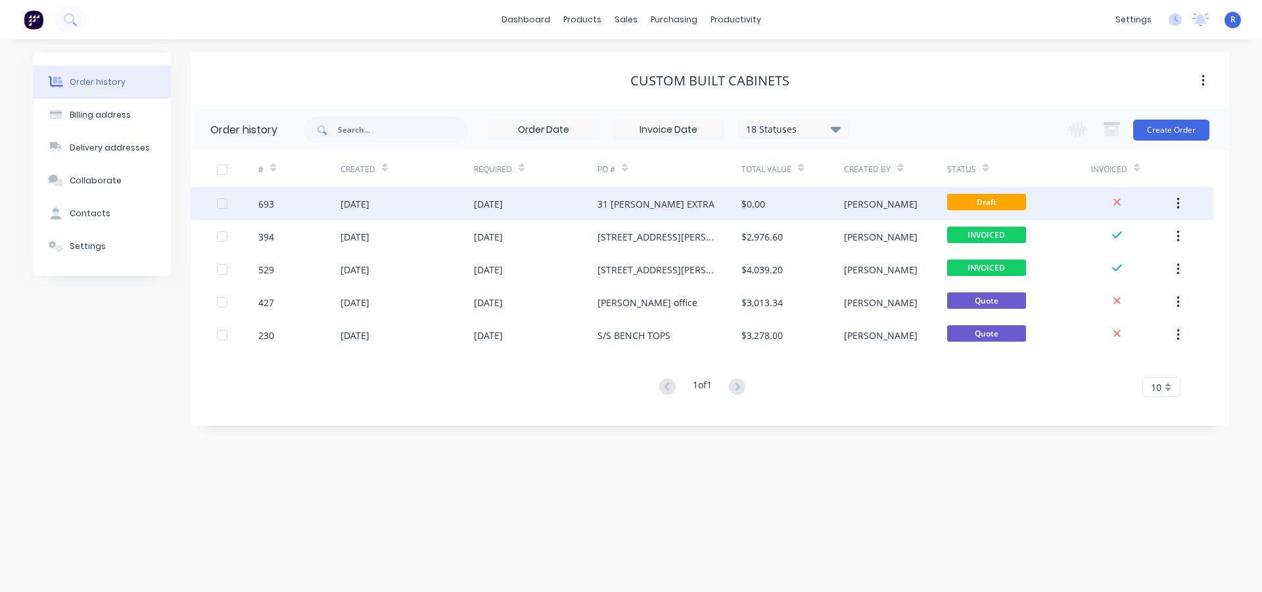
click at [715, 206] on div "31 [PERSON_NAME] EXTRA" at bounding box center [669, 203] width 144 height 33
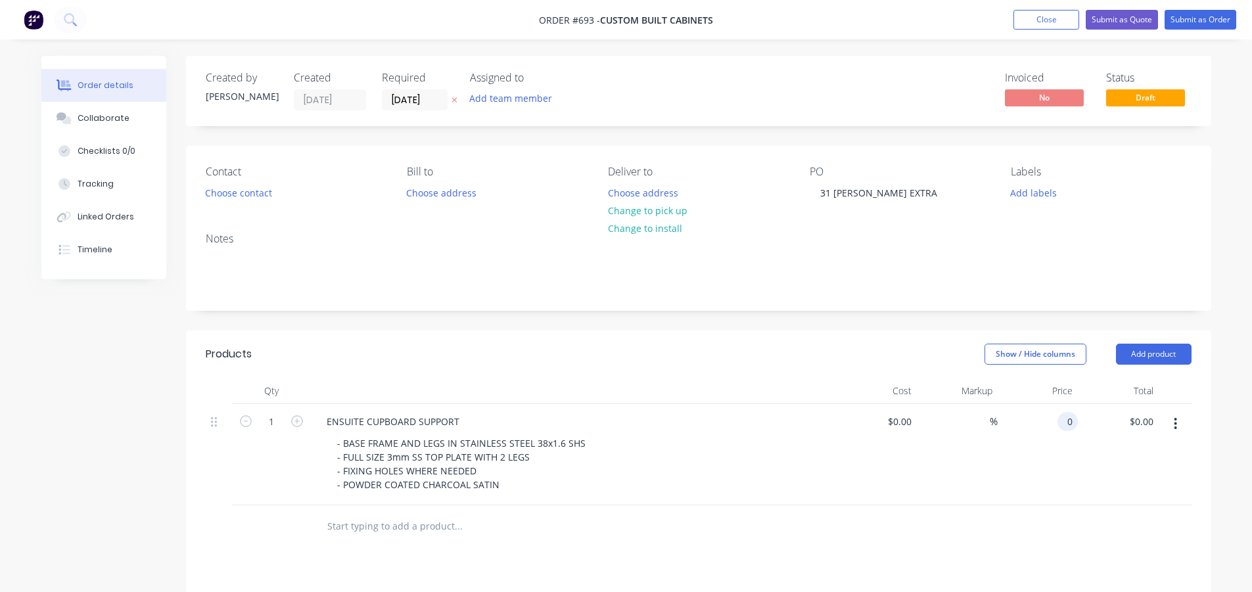
click at [1065, 423] on input "0" at bounding box center [1070, 421] width 15 height 19
type input "$1,080.00"
click at [914, 539] on div at bounding box center [699, 526] width 986 height 43
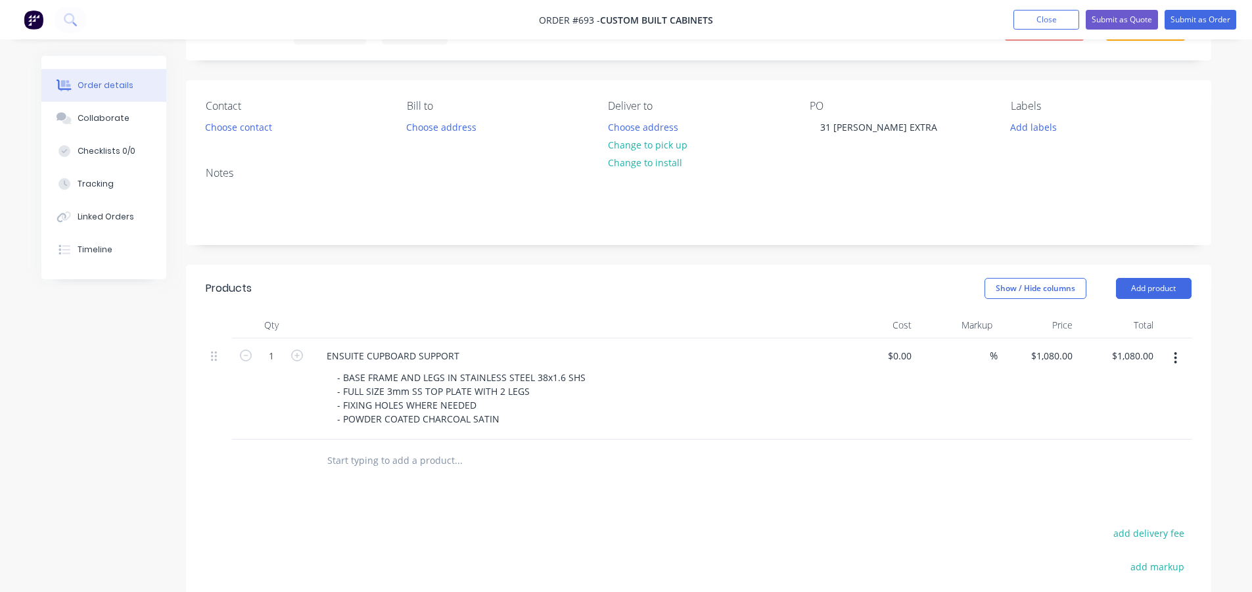
click at [469, 352] on div "ENSUITE CUPBOARD SUPPORT" at bounding box center [573, 355] width 515 height 19
click at [462, 354] on div "ENSUITE CUPBOARD SUPPORT" at bounding box center [393, 355] width 154 height 19
click at [407, 300] on header "Products Show / Hide columns Add product" at bounding box center [698, 288] width 1025 height 47
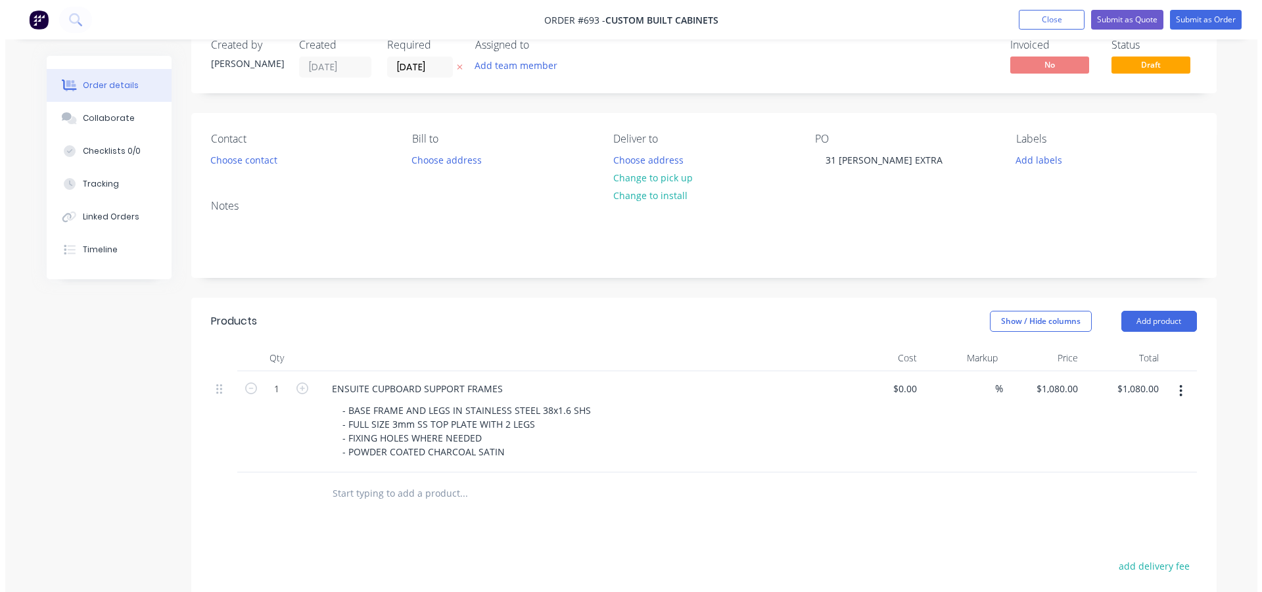
scroll to position [0, 0]
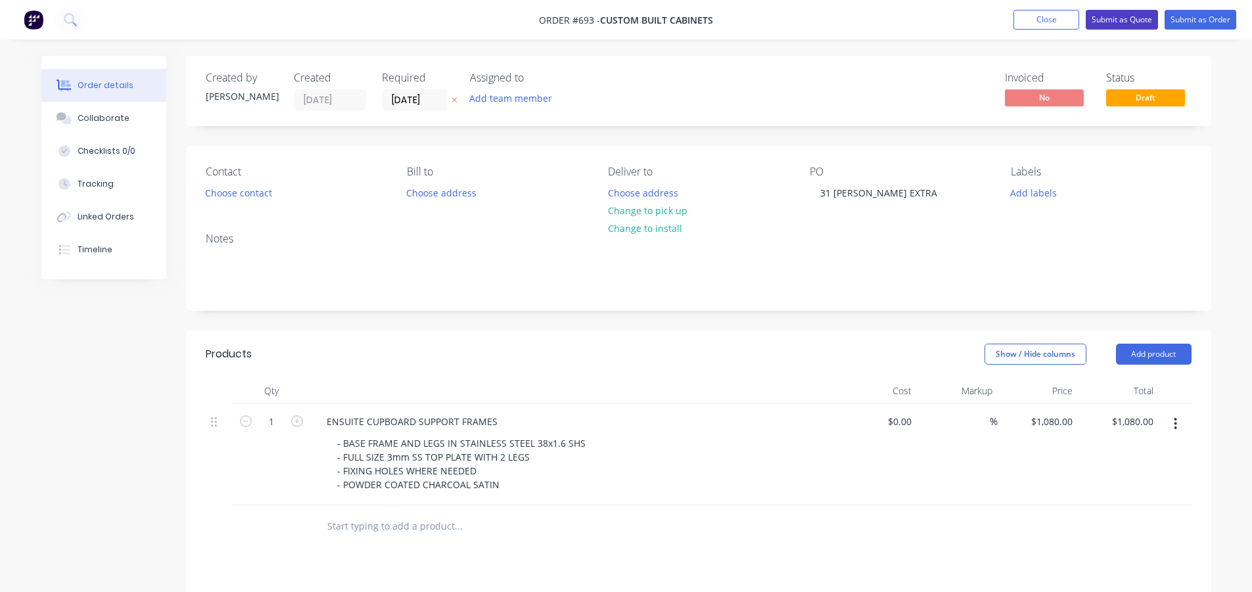
click at [1118, 19] on button "Submit as Quote" at bounding box center [1122, 20] width 72 height 20
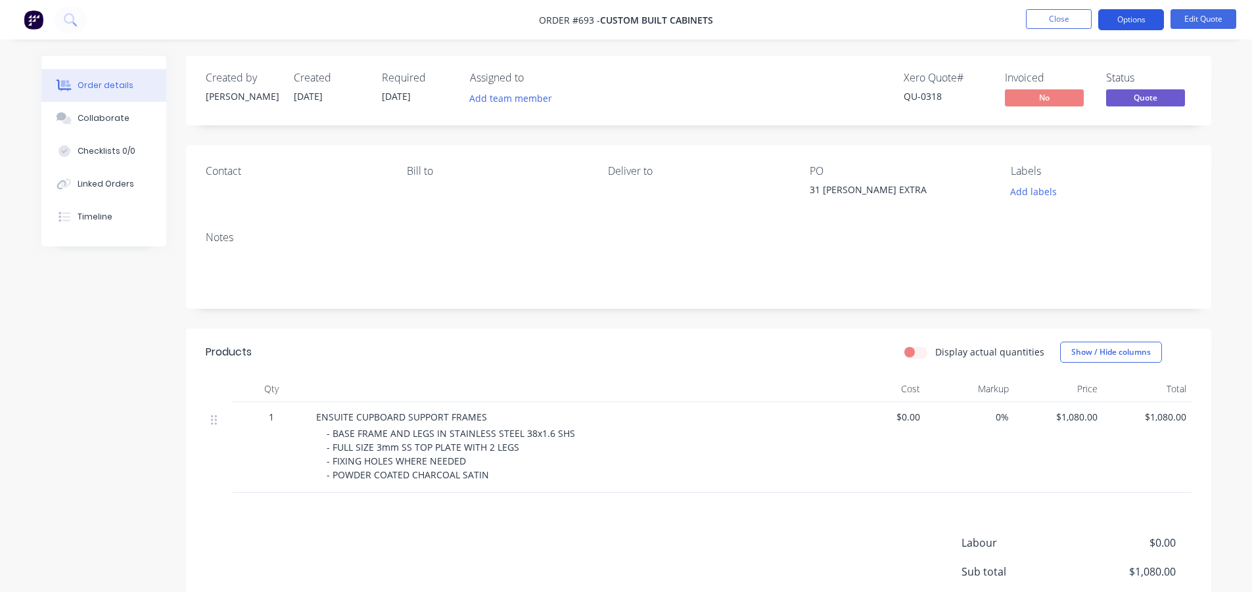
click at [1146, 17] on button "Options" at bounding box center [1131, 19] width 66 height 21
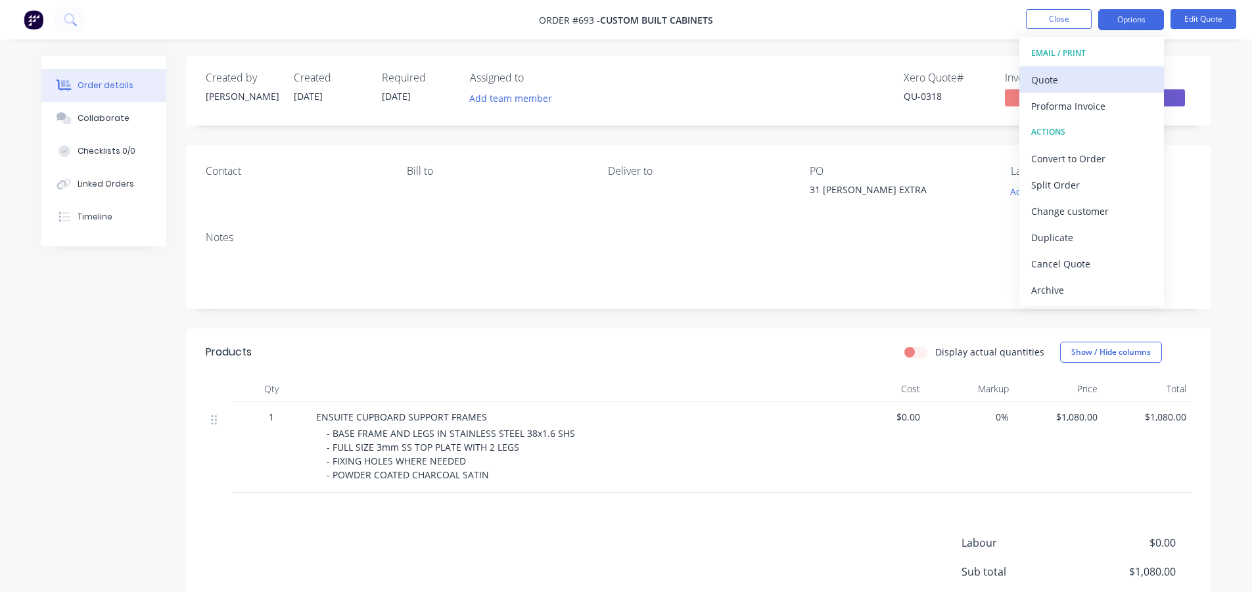
click at [1062, 83] on div "Quote" at bounding box center [1091, 79] width 121 height 19
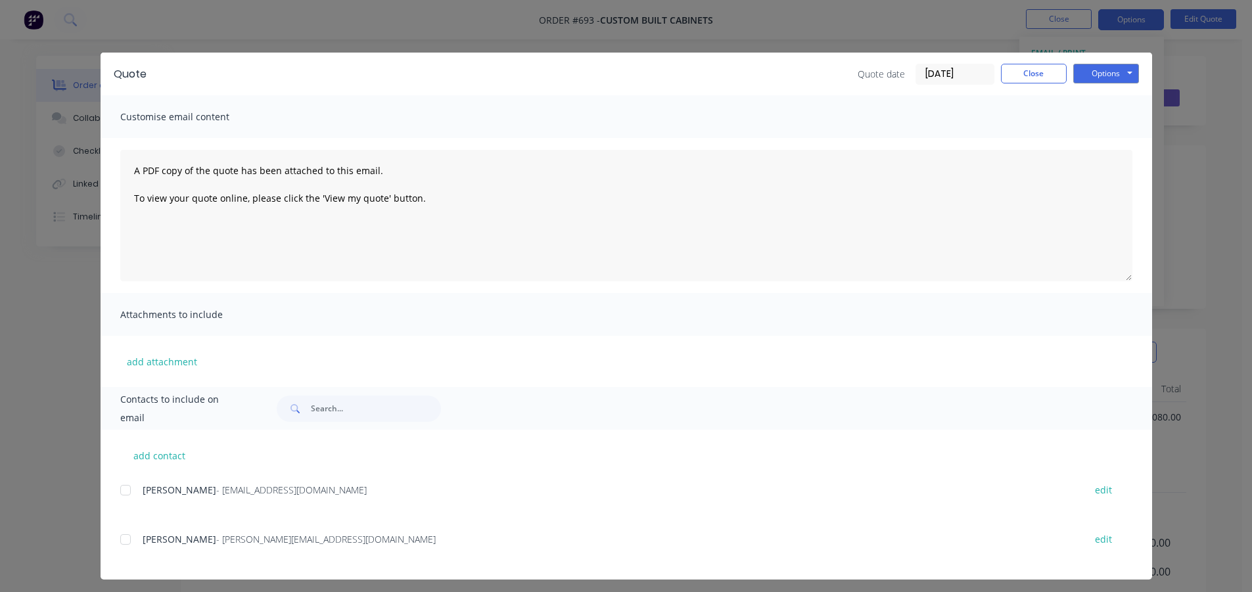
click at [122, 540] on div at bounding box center [125, 539] width 26 height 26
click at [1100, 74] on button "Options" at bounding box center [1106, 74] width 66 height 20
click at [1094, 136] on button "Email" at bounding box center [1115, 140] width 84 height 22
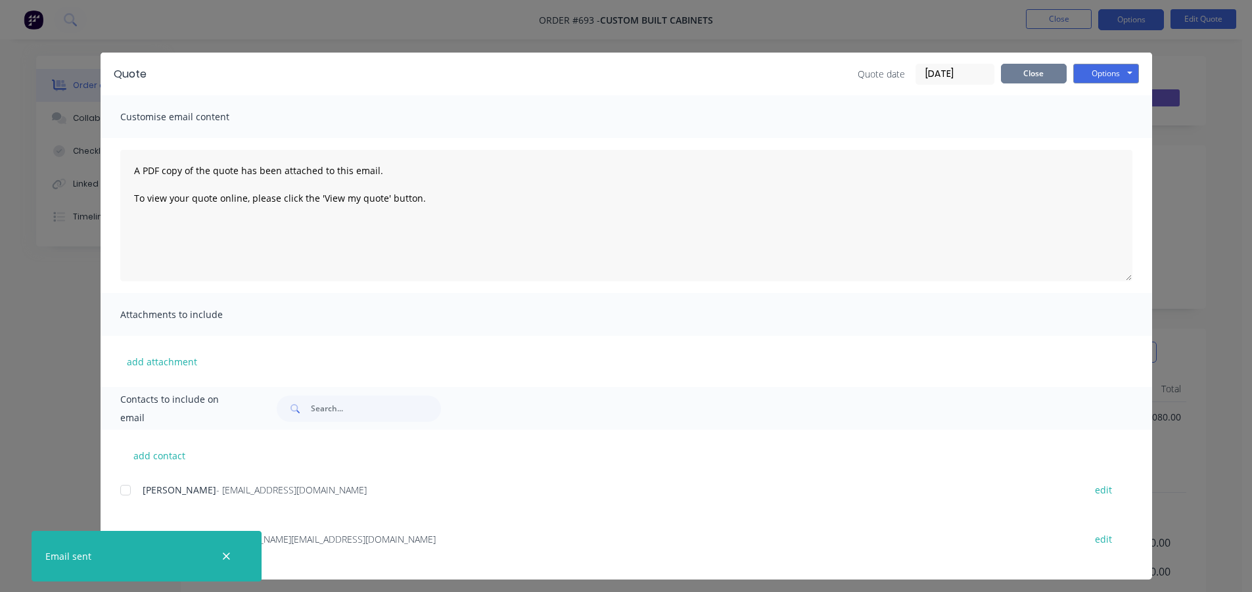
click at [1015, 82] on button "Close" at bounding box center [1034, 74] width 66 height 20
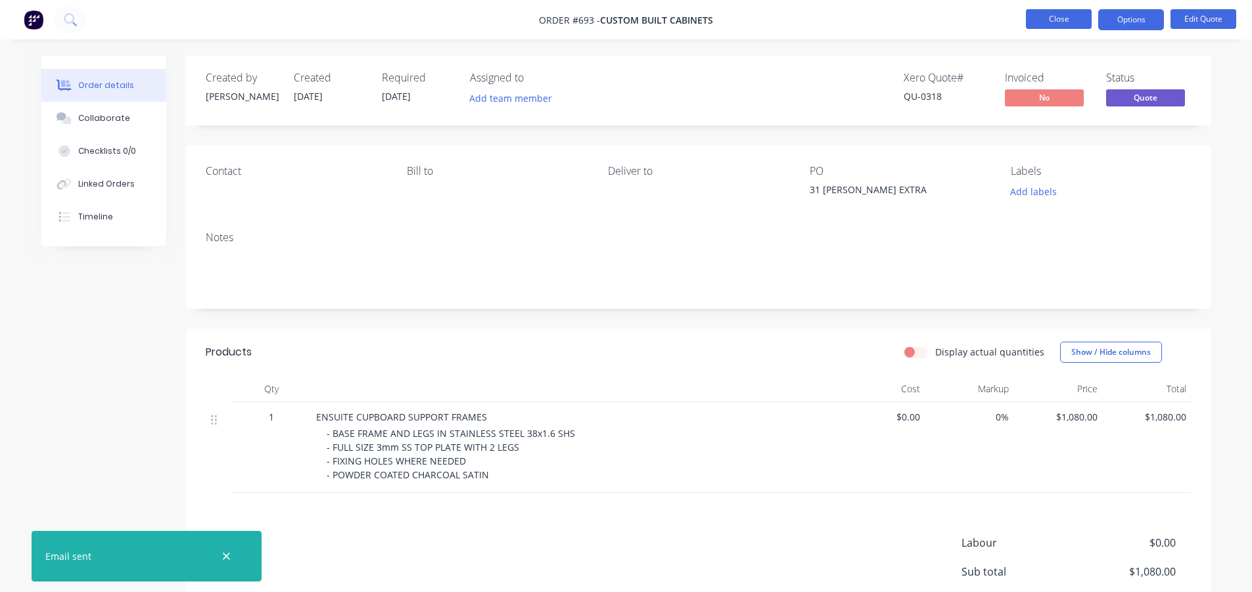
click at [1048, 22] on button "Close" at bounding box center [1059, 19] width 66 height 20
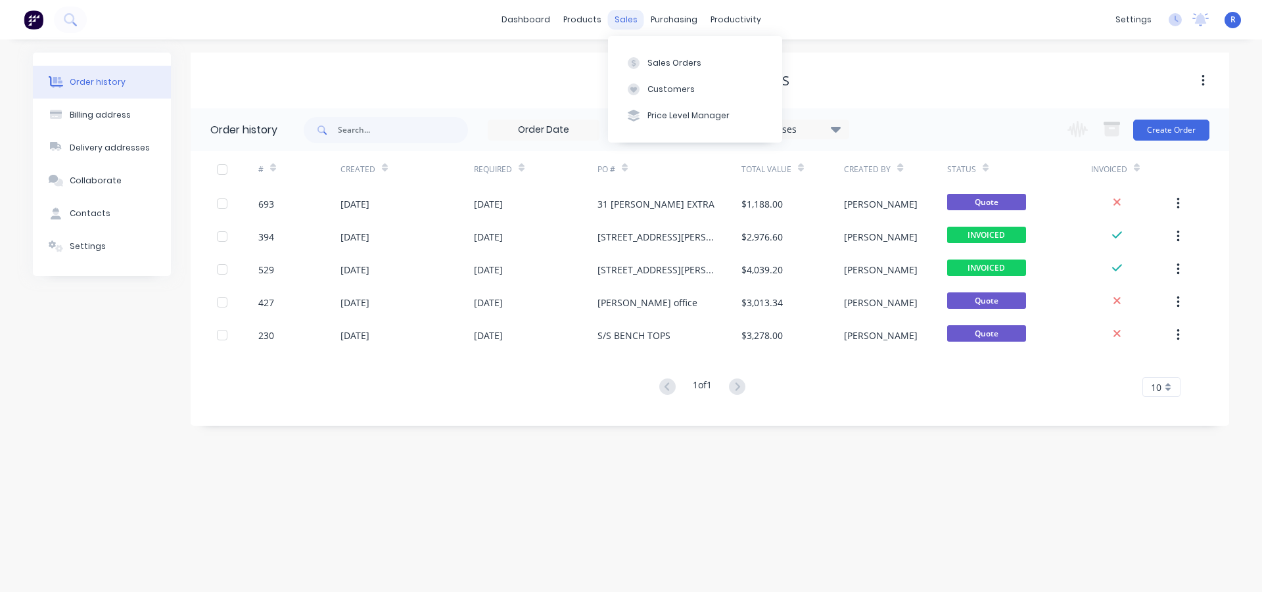
click at [632, 21] on div "sales" at bounding box center [626, 20] width 36 height 20
click at [668, 59] on div "Sales Orders" at bounding box center [674, 63] width 54 height 12
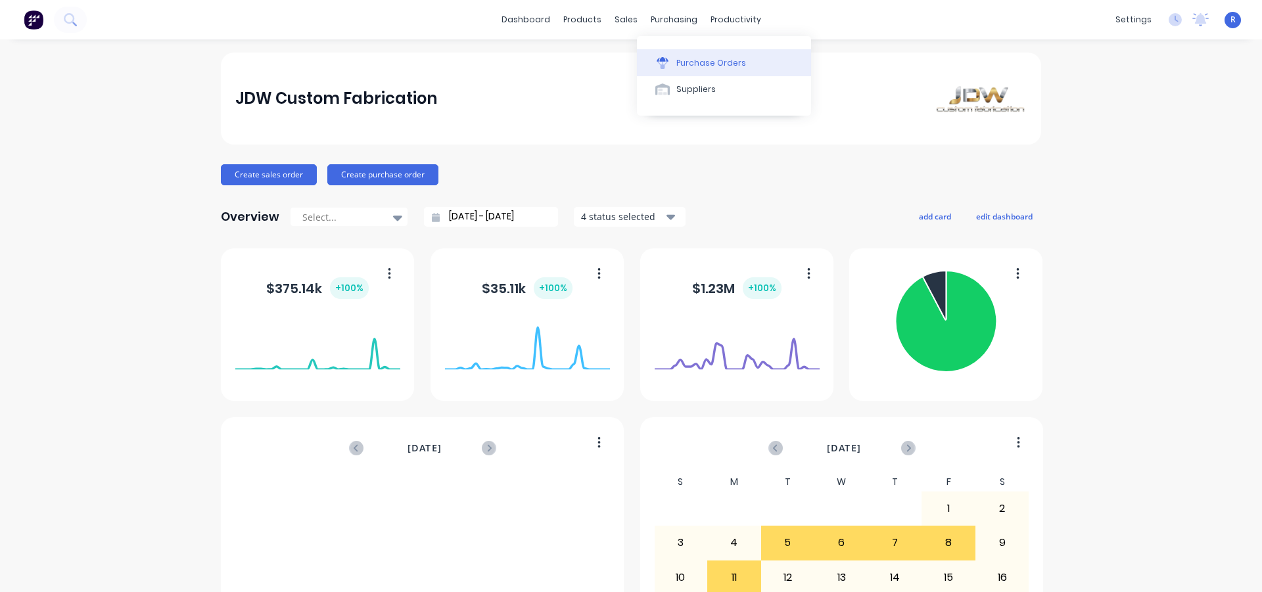
click at [677, 58] on div "Purchase Orders" at bounding box center [711, 63] width 70 height 12
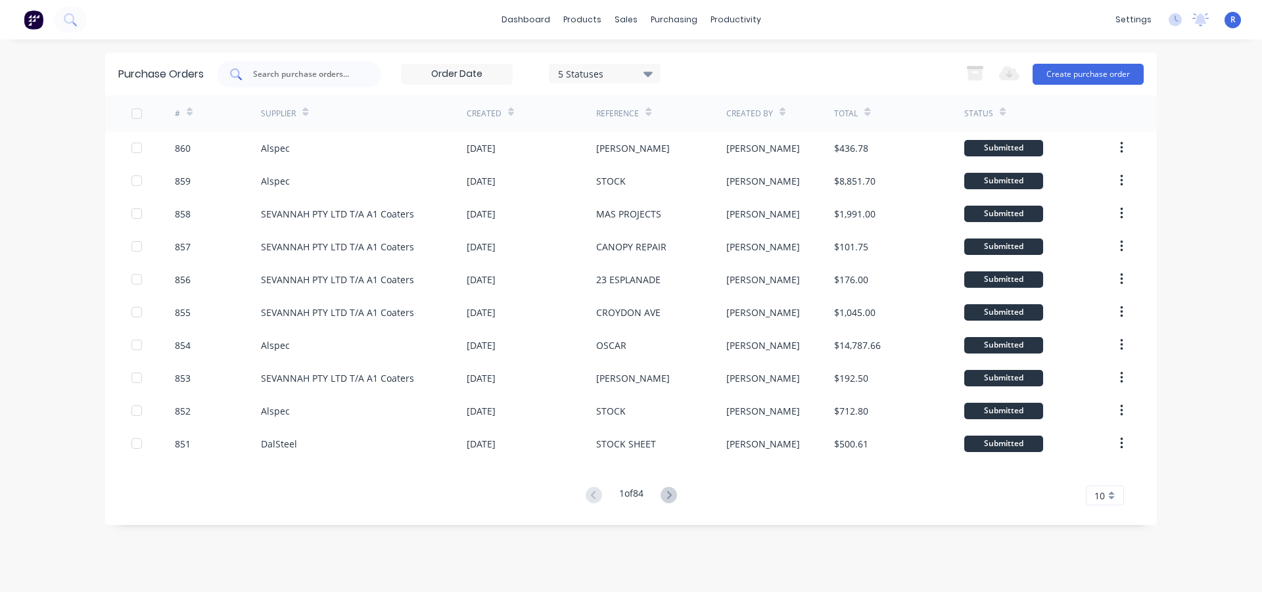
click at [331, 74] on input "text" at bounding box center [306, 74] width 109 height 13
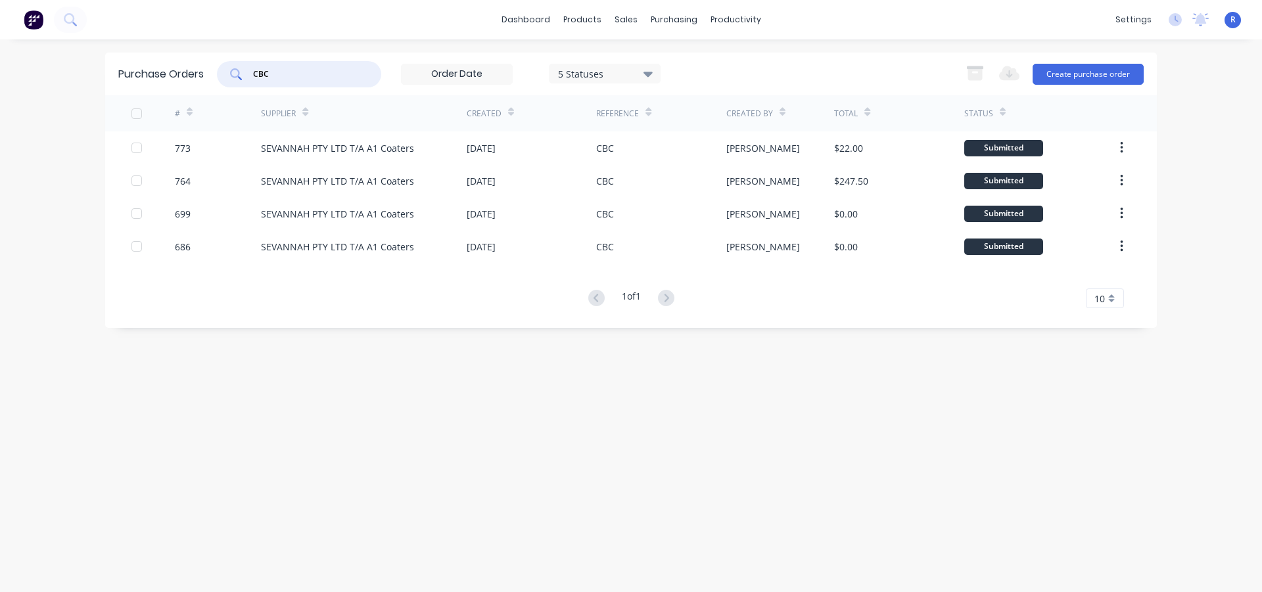
drag, startPoint x: 281, startPoint y: 76, endPoint x: 229, endPoint y: 74, distance: 51.9
click at [229, 74] on div "CBC" at bounding box center [299, 74] width 164 height 26
type input "DAL"
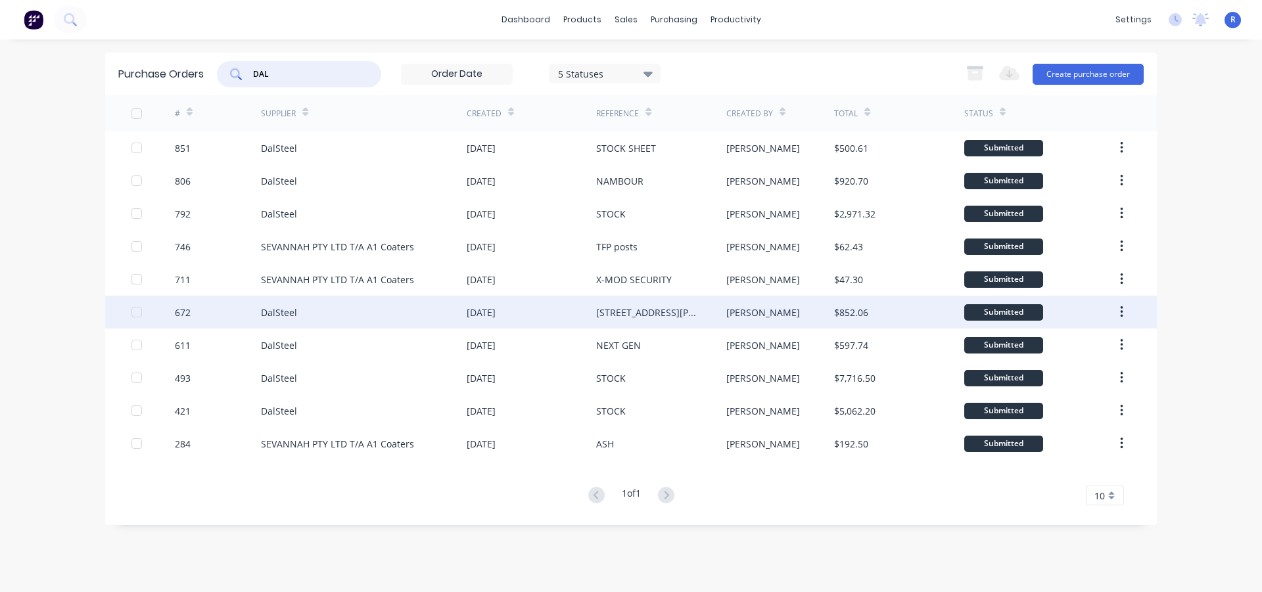
click at [382, 311] on div "DalSteel" at bounding box center [364, 312] width 206 height 33
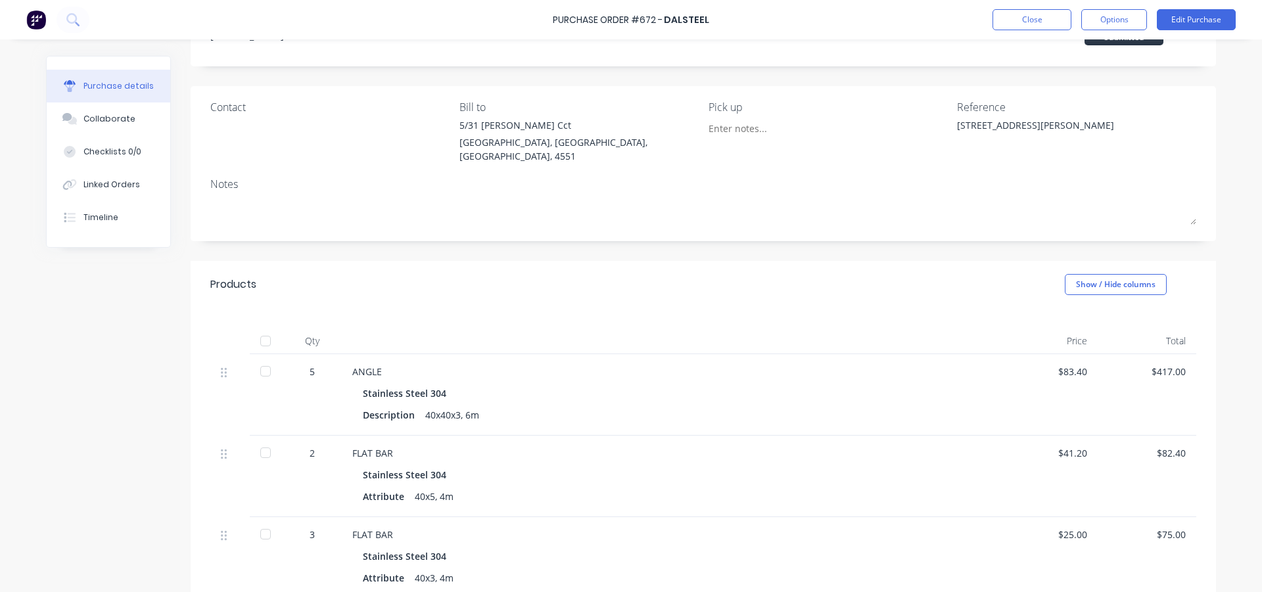
scroll to position [263, 0]
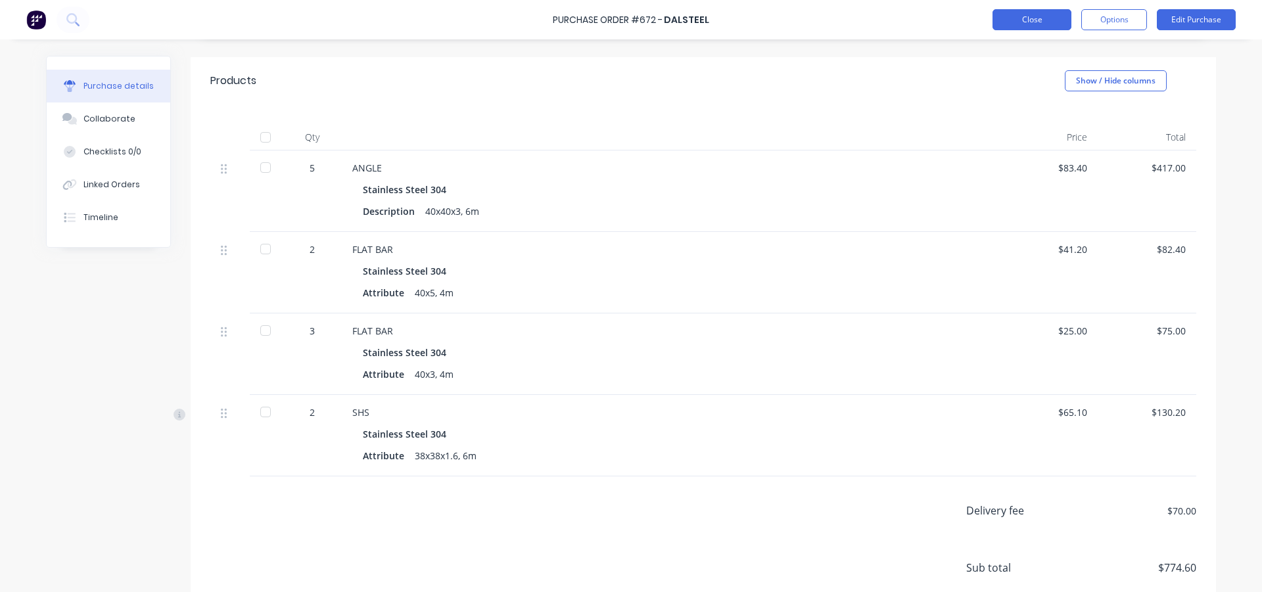
click at [1030, 12] on button "Close" at bounding box center [1031, 19] width 79 height 21
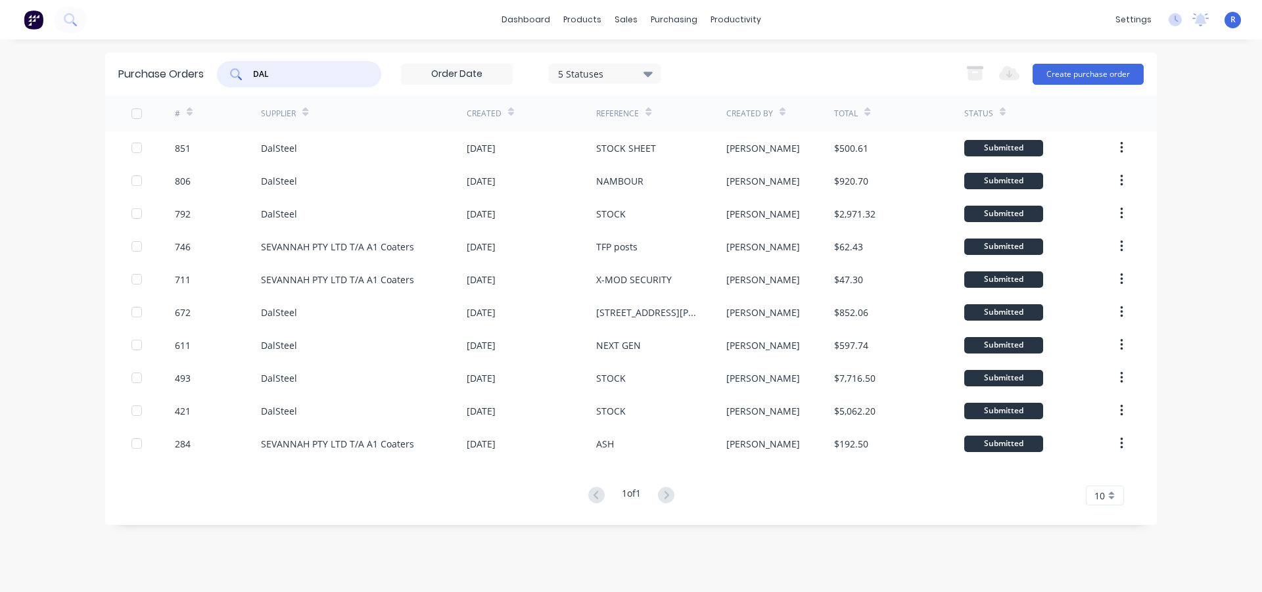
drag, startPoint x: 290, startPoint y: 70, endPoint x: 231, endPoint y: 78, distance: 59.8
click at [231, 78] on div "DAL" at bounding box center [299, 74] width 164 height 26
type input "CBC"
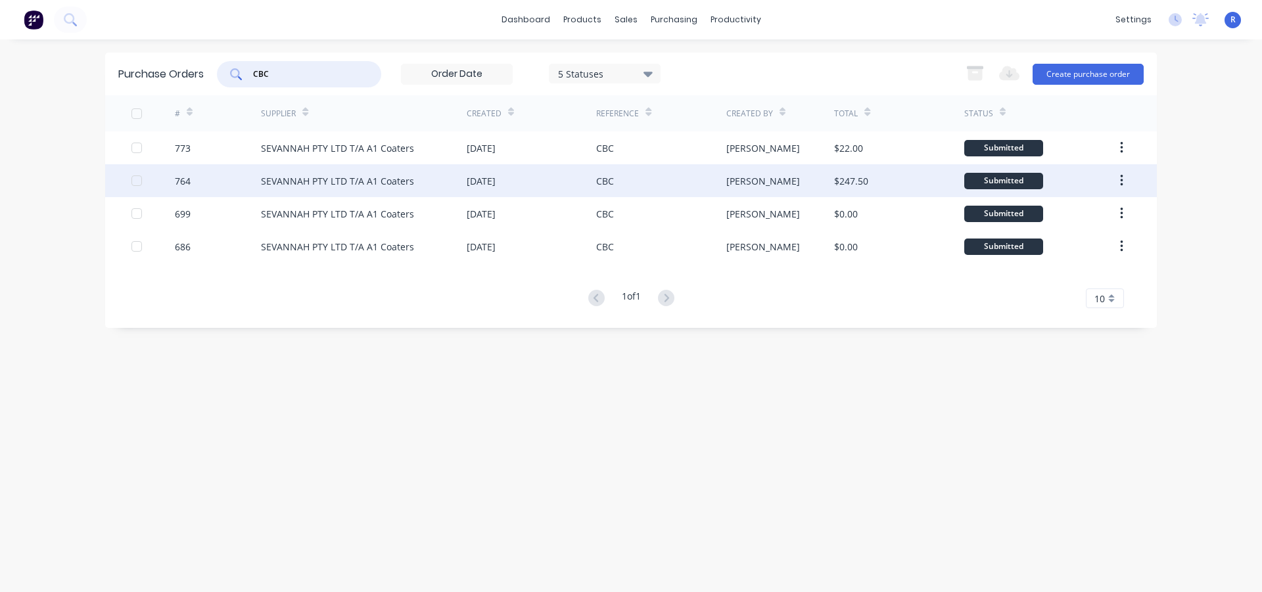
click at [636, 175] on div "CBC" at bounding box center [660, 180] width 129 height 33
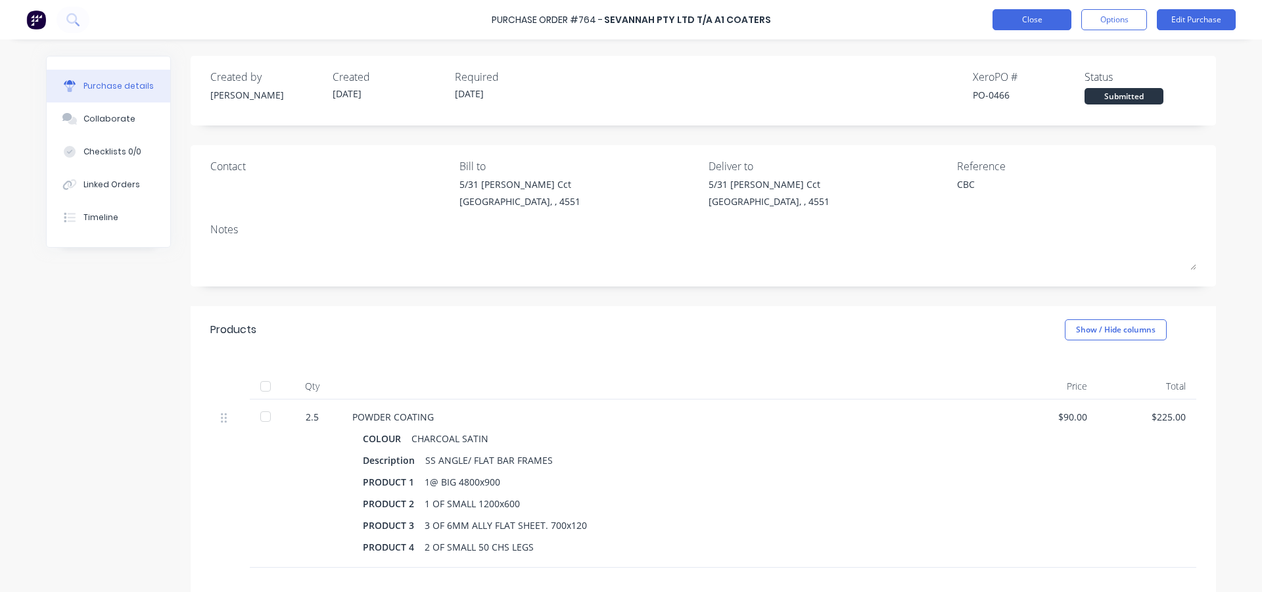
click at [1037, 14] on button "Close" at bounding box center [1031, 19] width 79 height 21
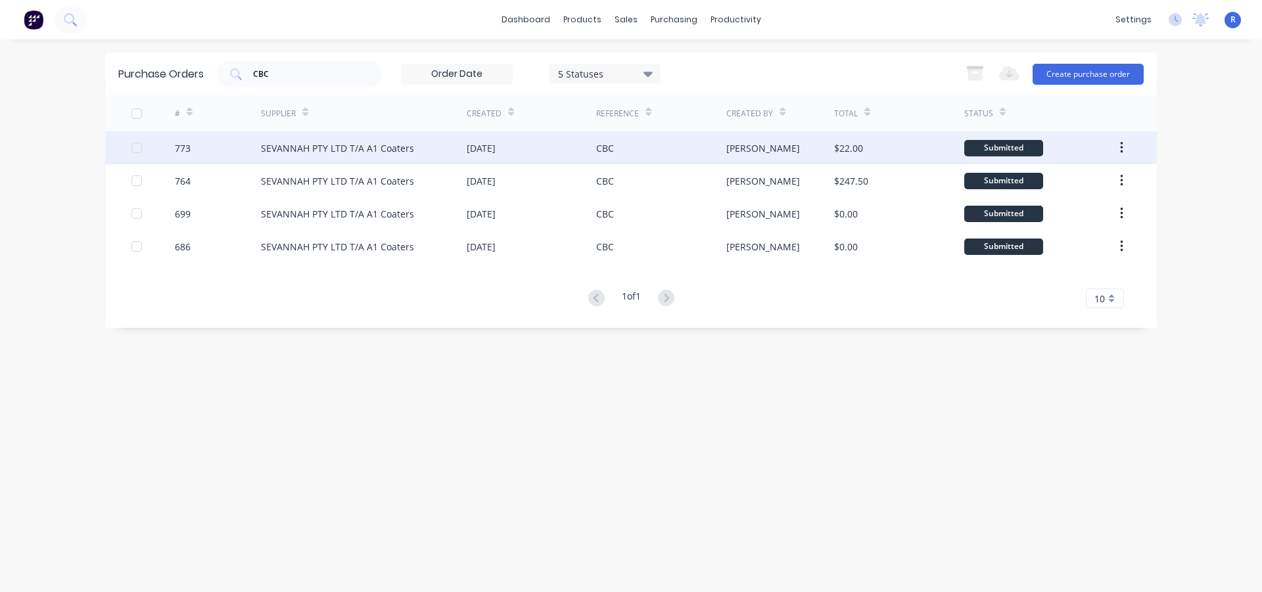
click at [481, 145] on div "26 May 2025" at bounding box center [481, 148] width 29 height 14
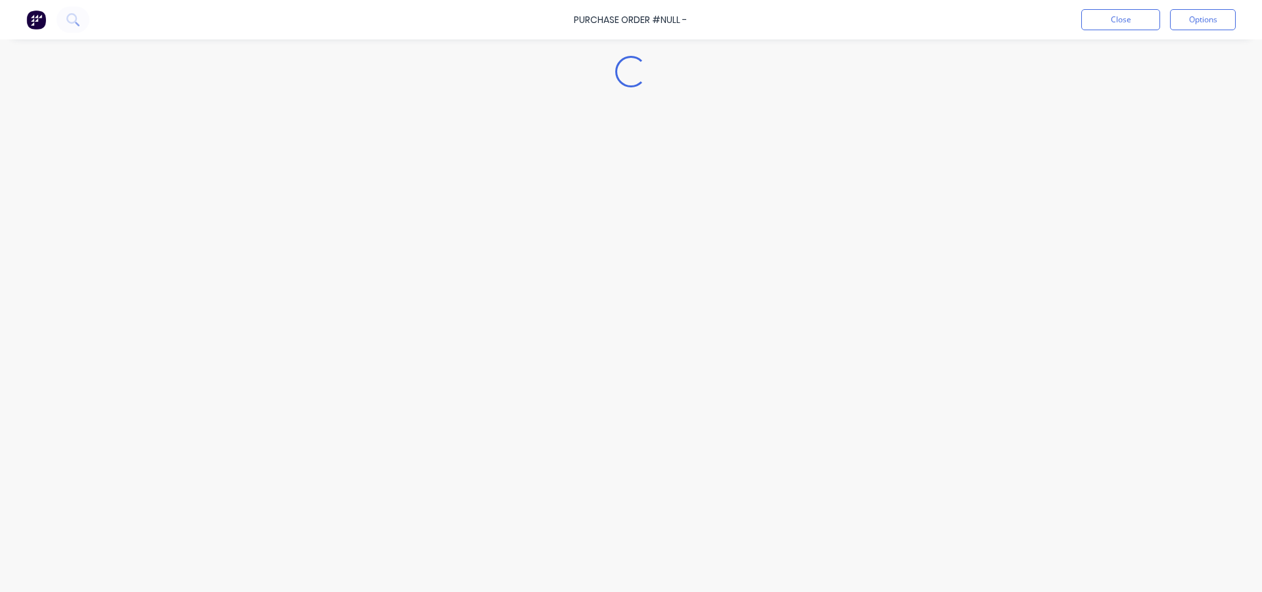
type textarea "x"
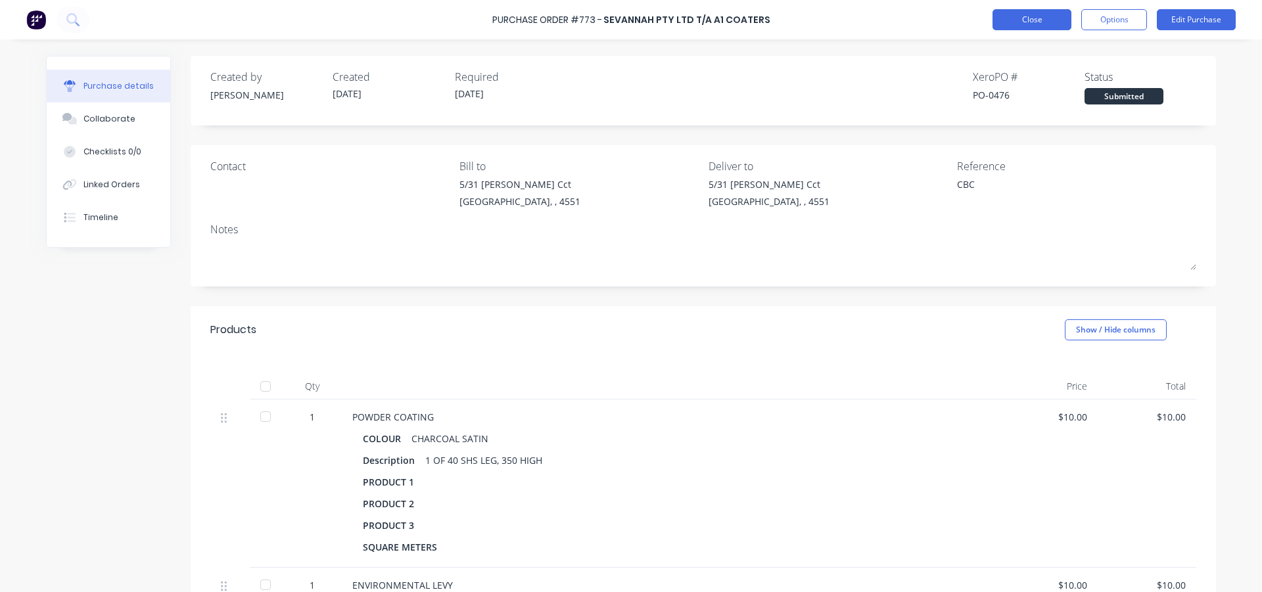
click at [1020, 16] on button "Close" at bounding box center [1031, 19] width 79 height 21
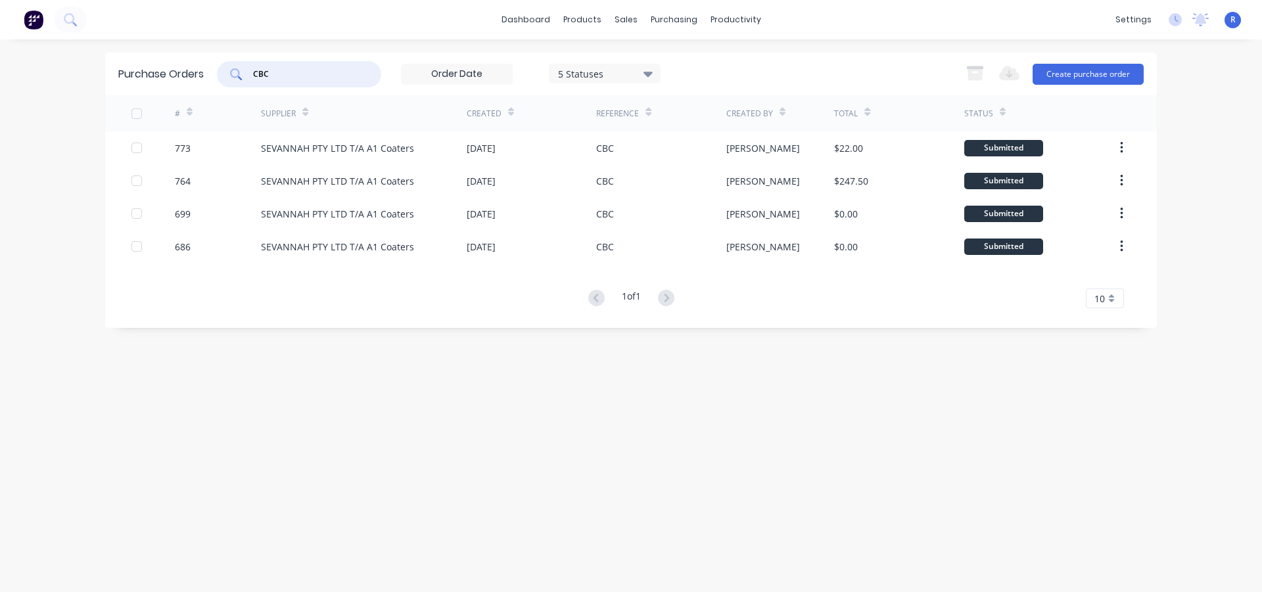
drag, startPoint x: 306, startPoint y: 74, endPoint x: 205, endPoint y: 72, distance: 100.6
click at [205, 72] on div "Purchase Orders CBC 5 Statuses 5 Statuses Export to Excel (XLSX) Create purchas…" at bounding box center [631, 74] width 1052 height 43
type input "DAL"
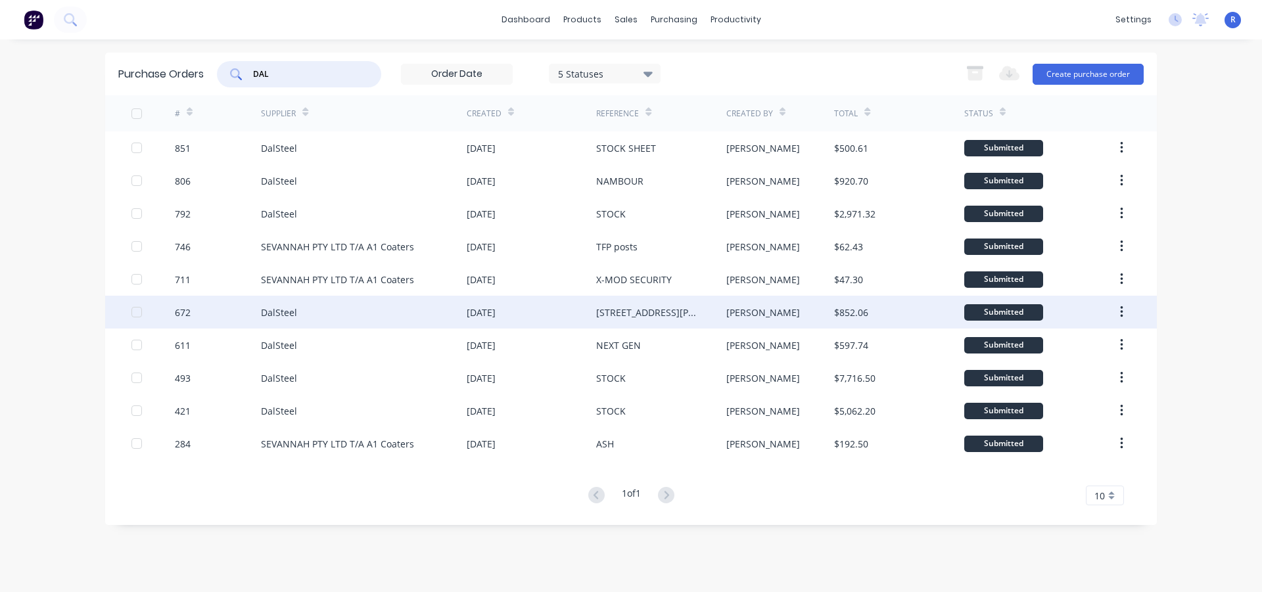
click at [425, 307] on div "DalSteel" at bounding box center [364, 312] width 206 height 33
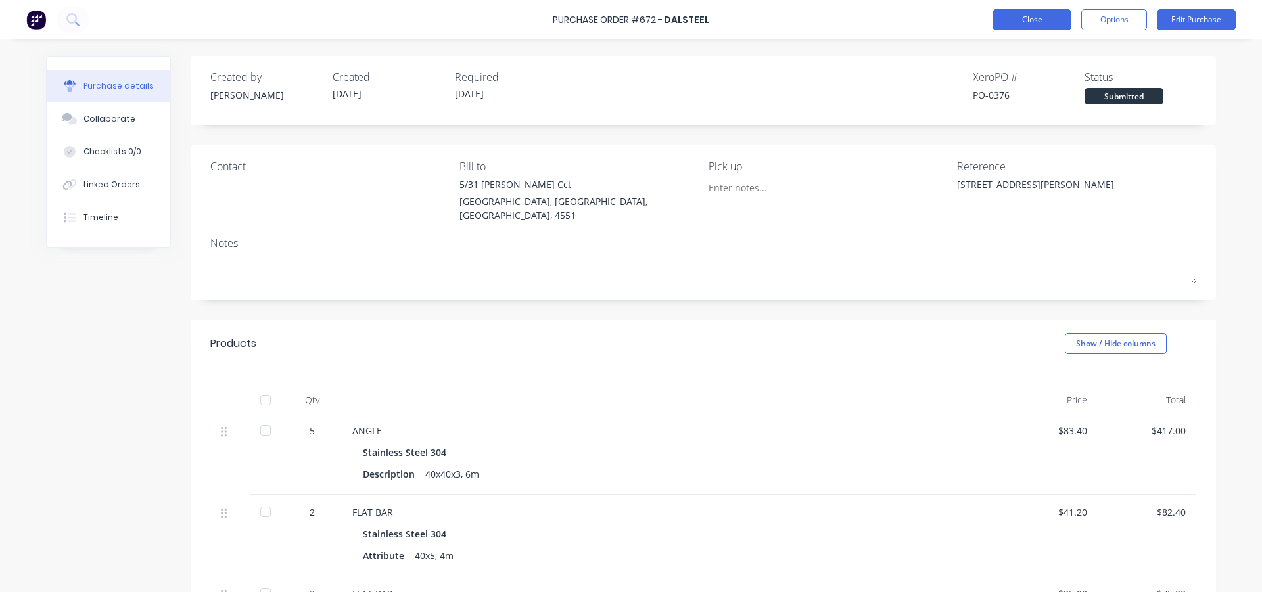
click at [1006, 20] on button "Close" at bounding box center [1031, 19] width 79 height 21
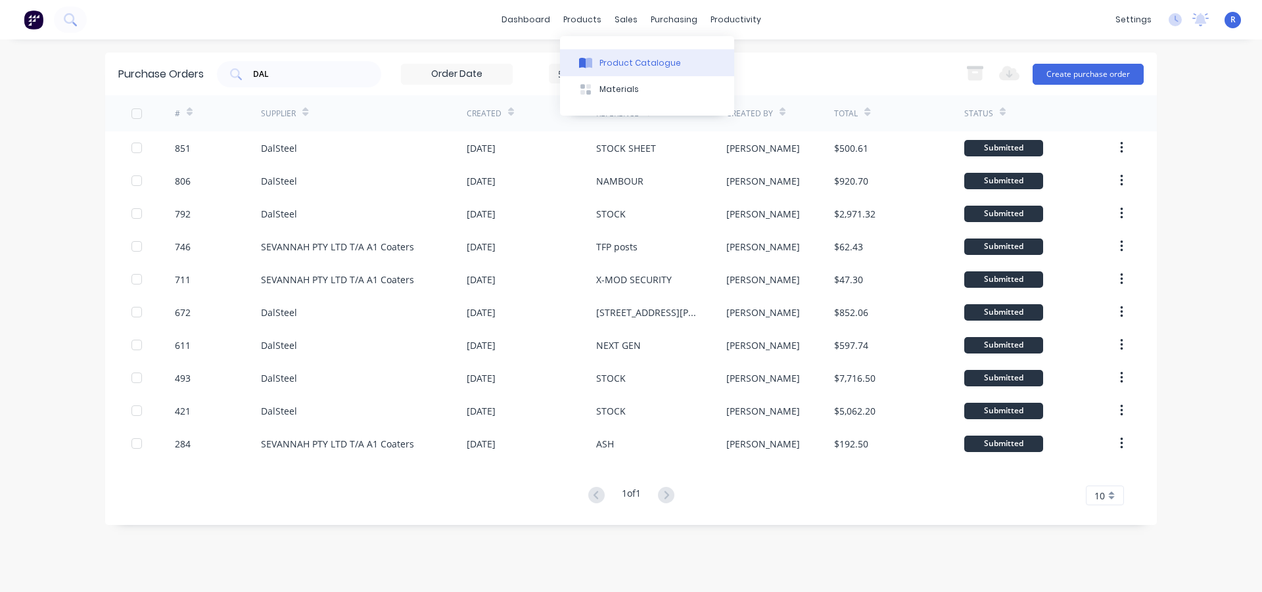
click at [644, 60] on div "Product Catalogue" at bounding box center [639, 63] width 81 height 12
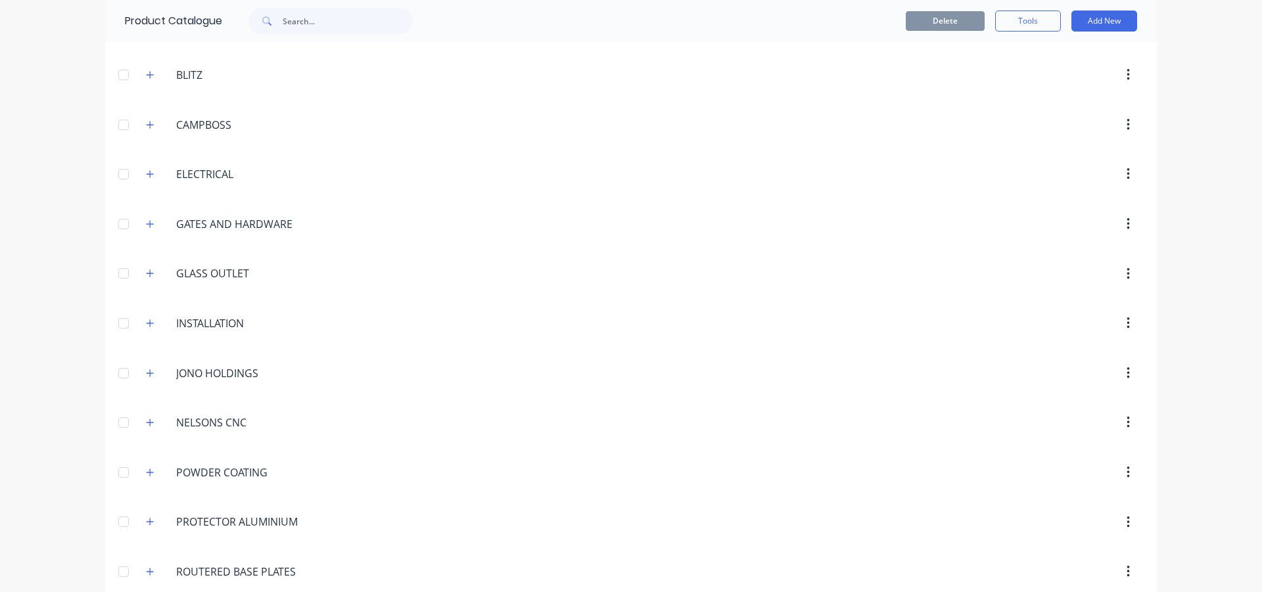
scroll to position [403, 0]
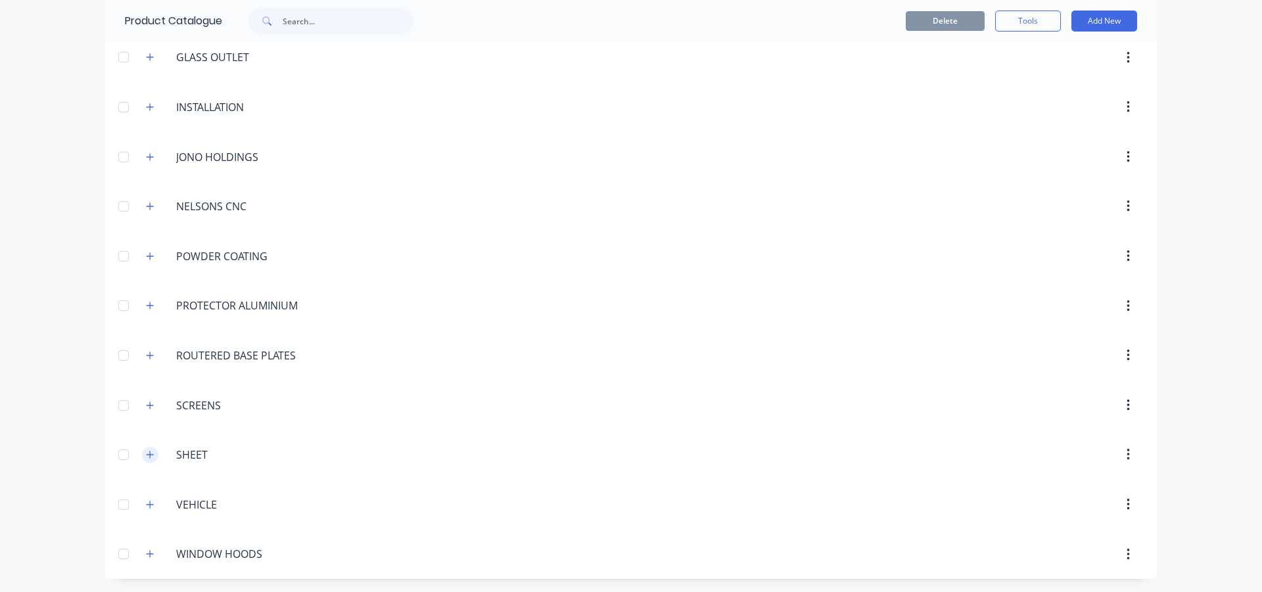
click at [146, 454] on icon "button" at bounding box center [150, 454] width 8 height 9
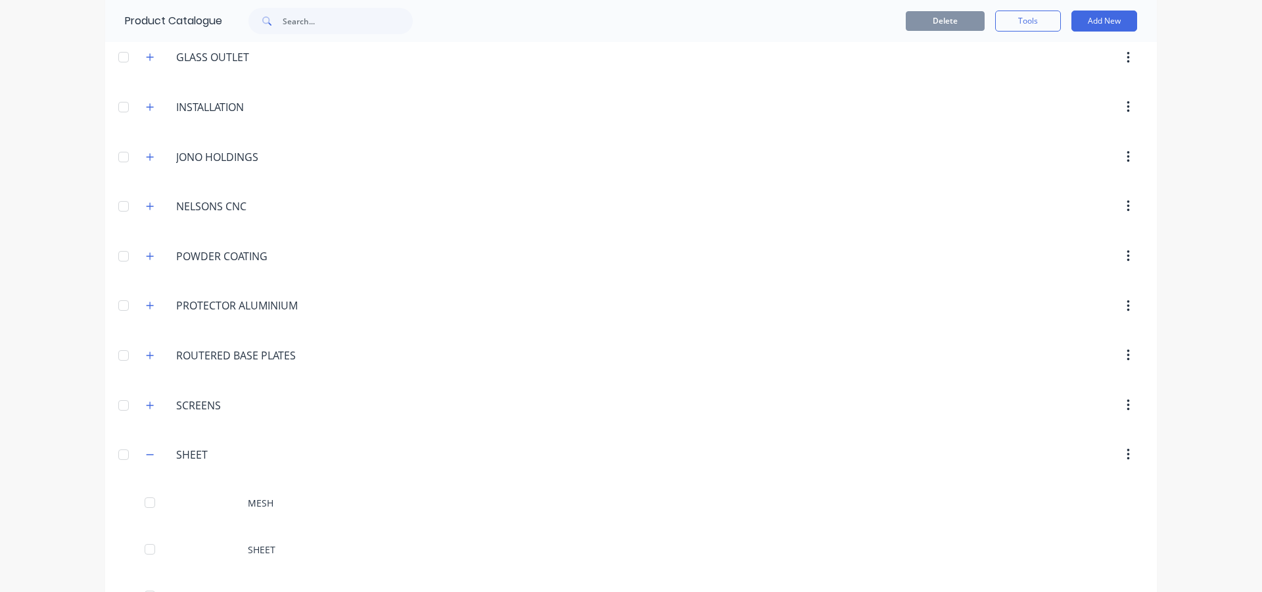
scroll to position [590, 0]
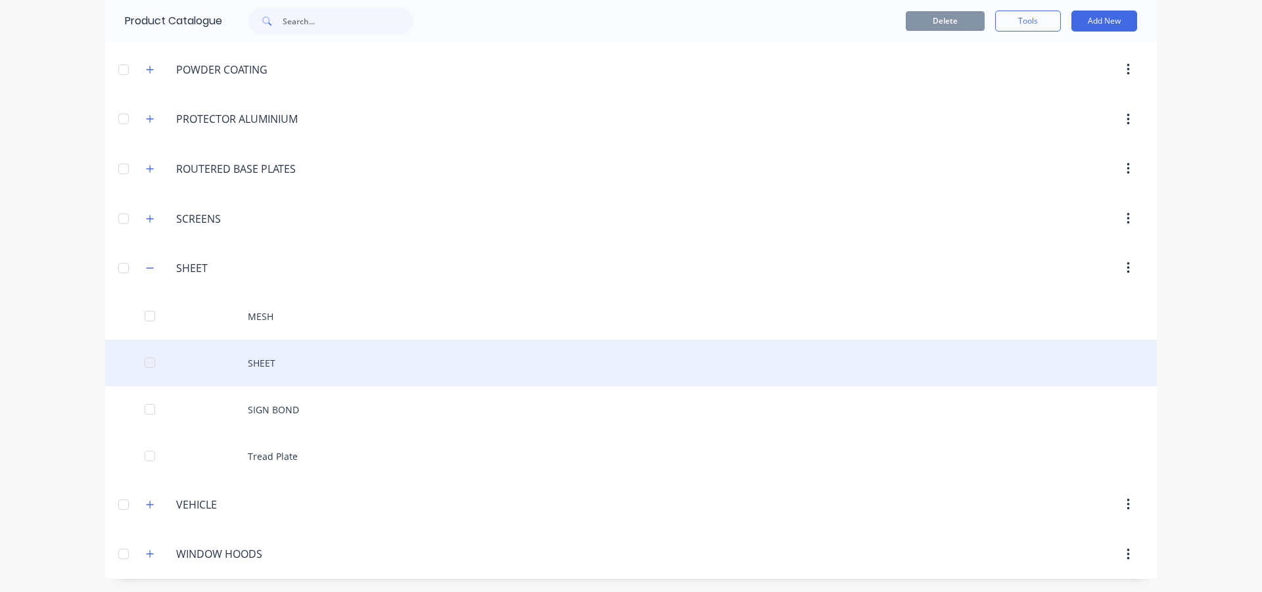
click at [318, 354] on div "SHEET" at bounding box center [631, 363] width 1052 height 47
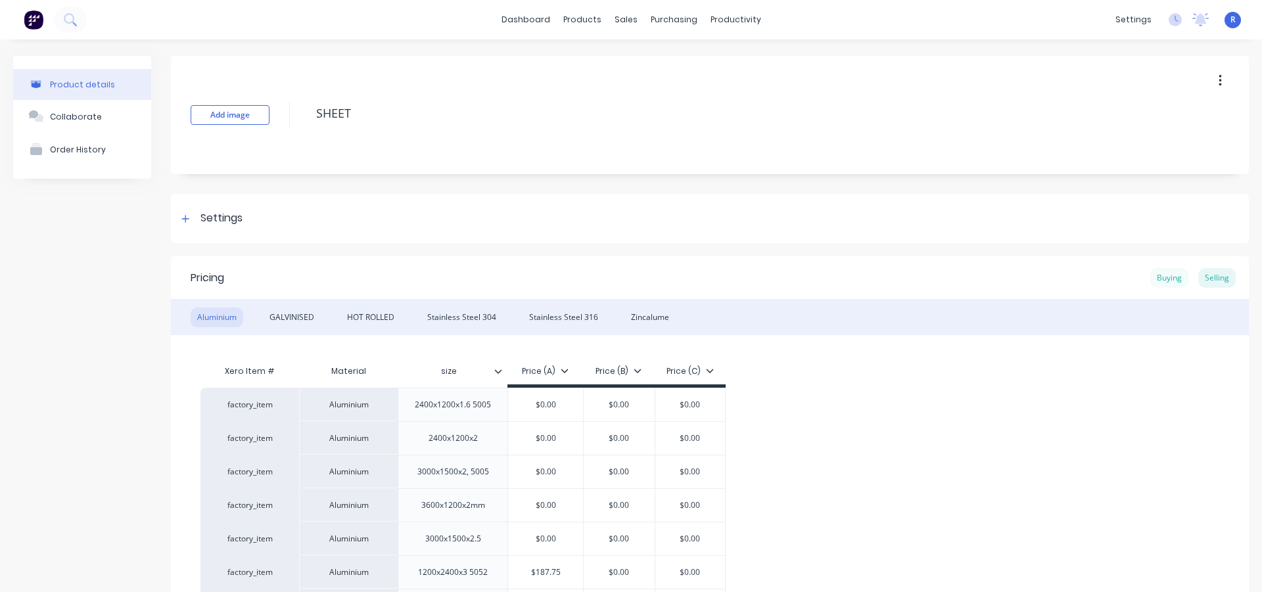
click at [1150, 273] on div "Buying" at bounding box center [1169, 278] width 38 height 20
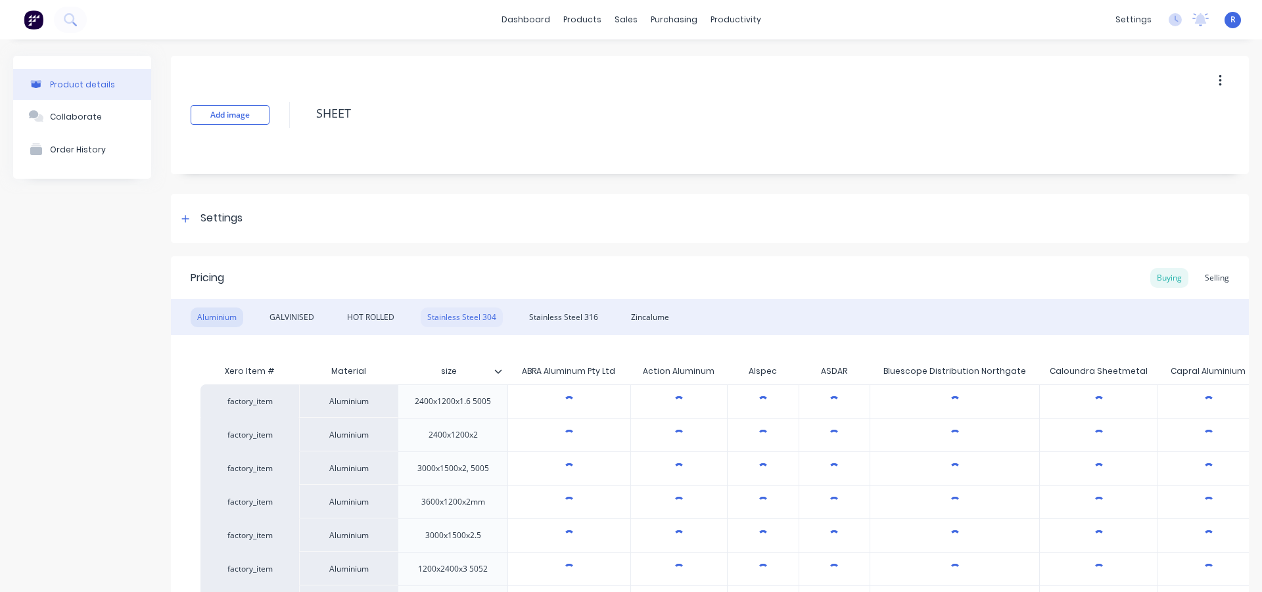
type textarea "x"
click at [460, 316] on div "Stainless Steel 304" at bounding box center [462, 318] width 82 height 20
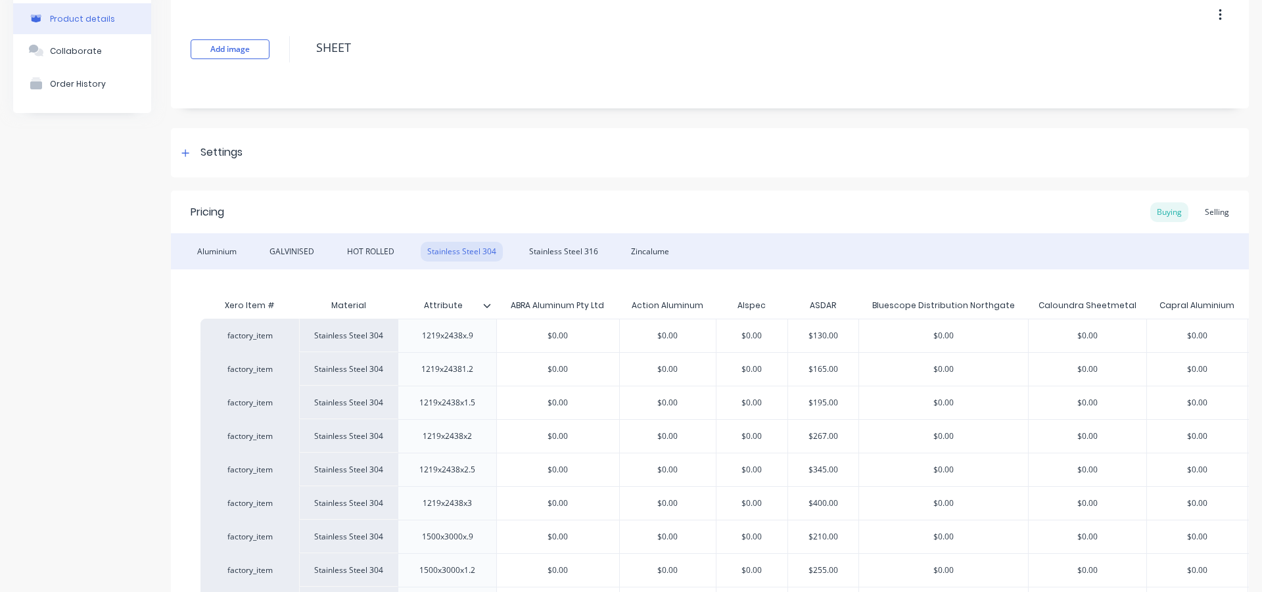
scroll to position [131, 0]
